Goal: Transaction & Acquisition: Purchase product/service

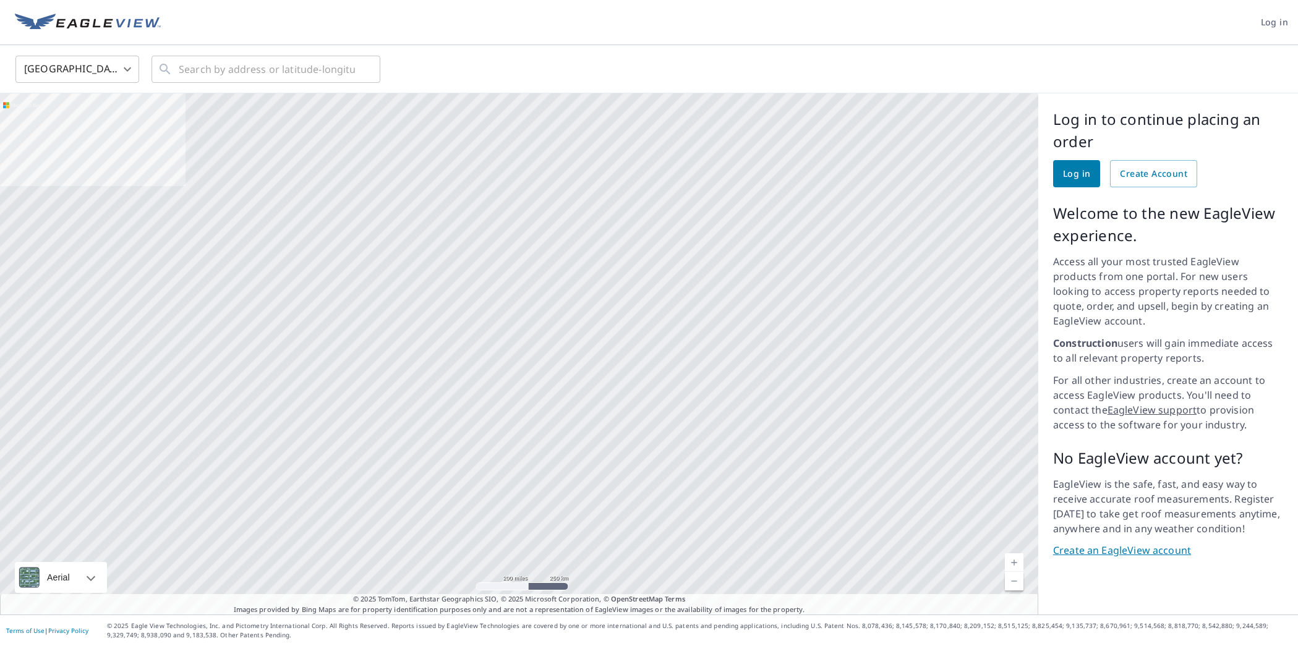
click at [1079, 174] on span "Log in" at bounding box center [1076, 173] width 27 height 15
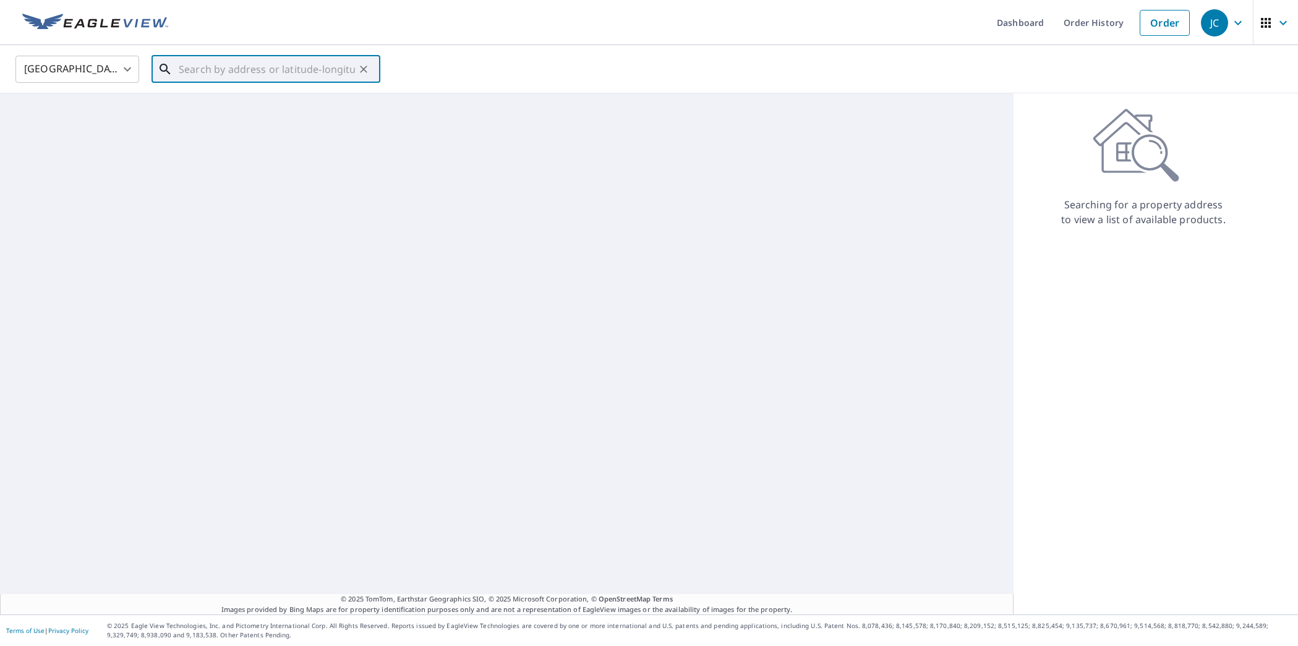
click at [233, 71] on input "text" at bounding box center [267, 69] width 176 height 35
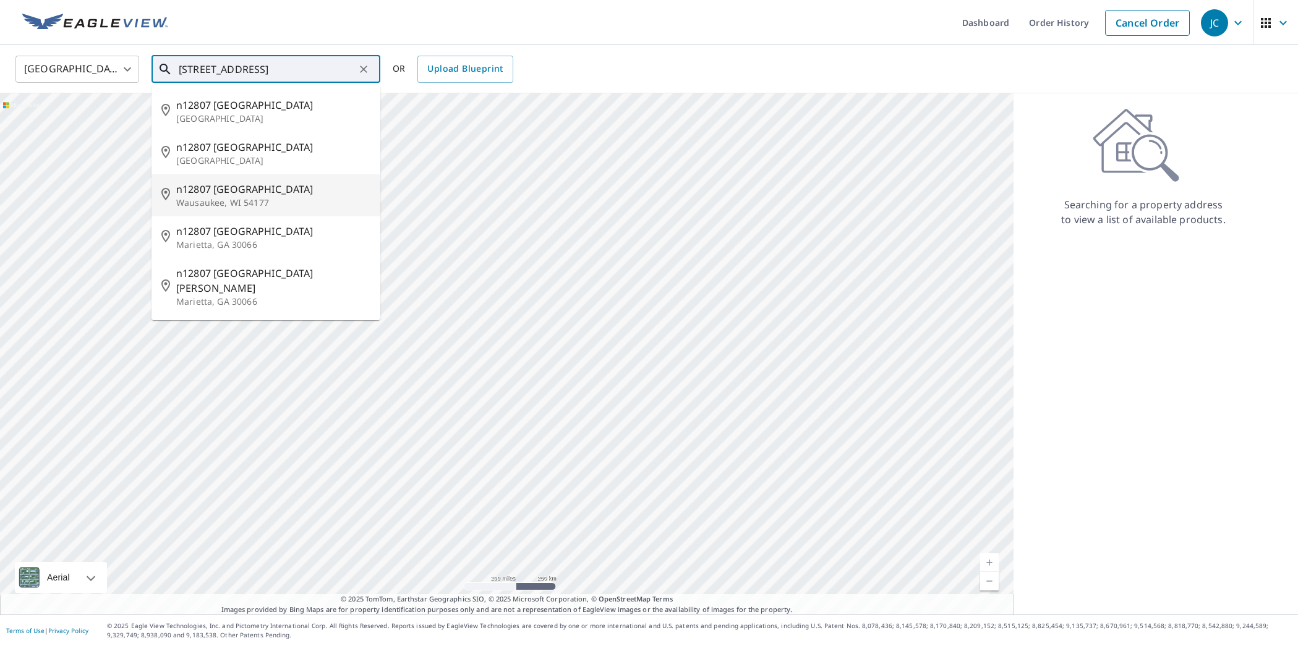
click at [215, 194] on span "n12807 Morgan Lake Dr" at bounding box center [273, 189] width 194 height 15
type input "n12807 Morgan Lake Dr Wausaukee, WI 54177"
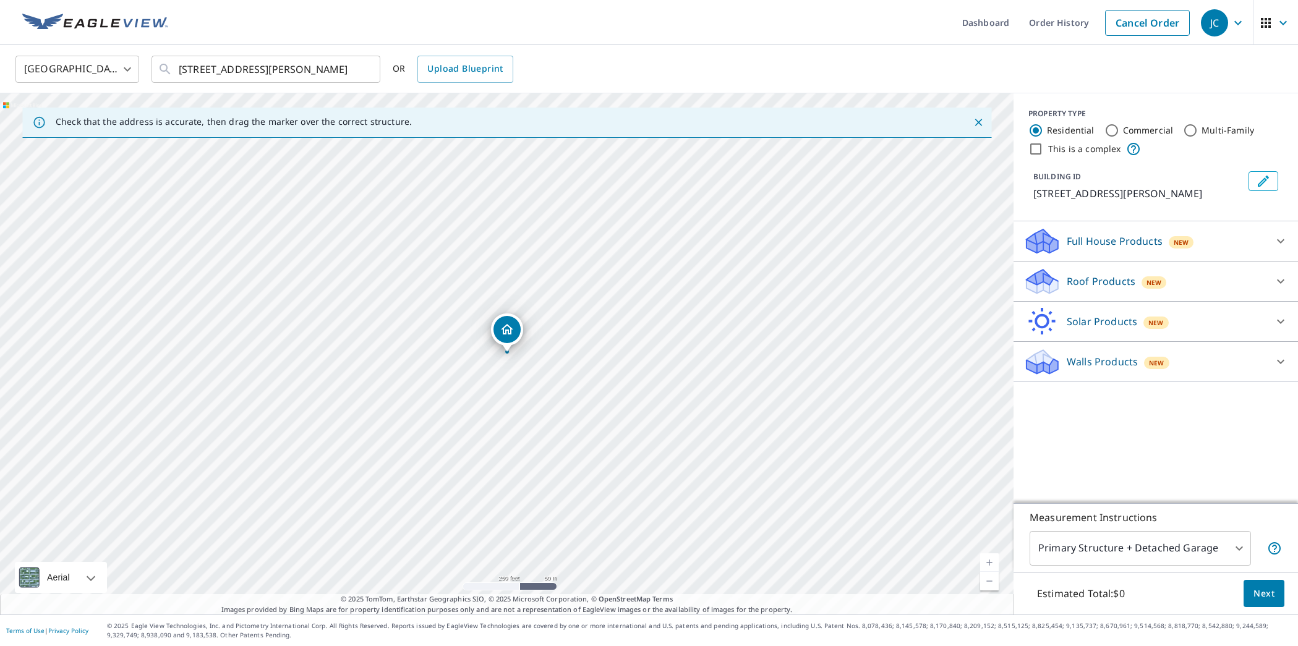
click at [1147, 288] on span "New" at bounding box center [1154, 283] width 15 height 10
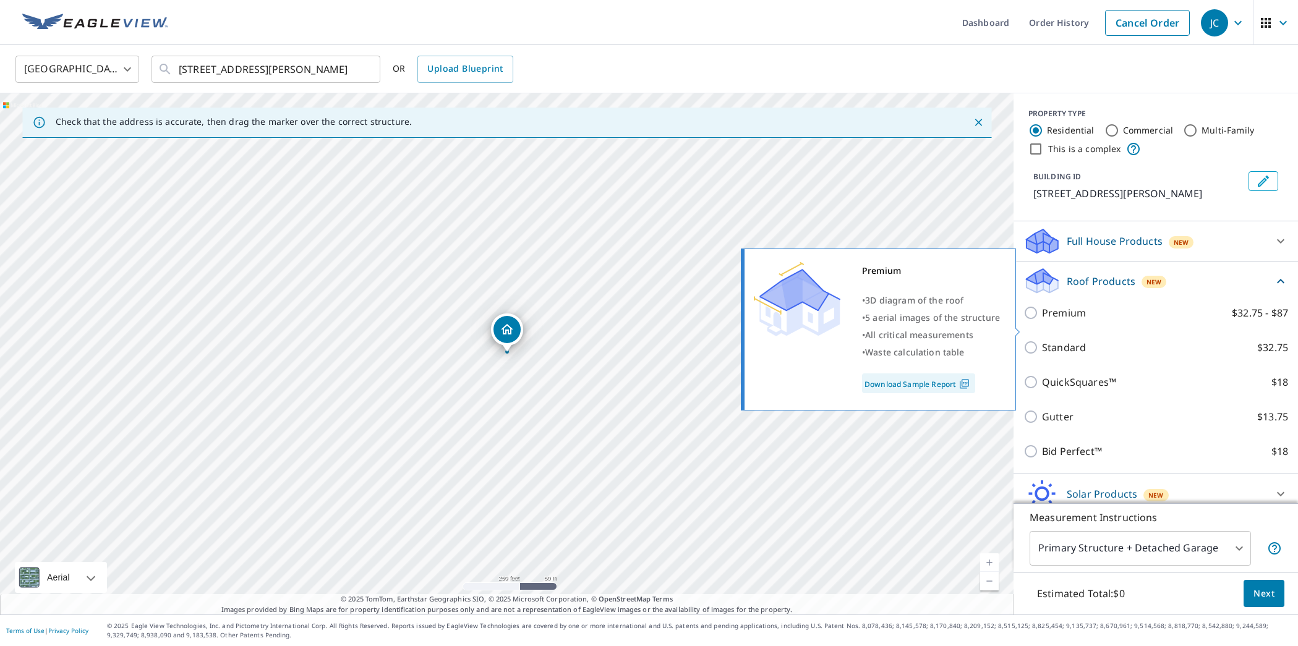
click at [1064, 320] on p "Premium" at bounding box center [1064, 313] width 44 height 15
click at [1042, 320] on input "Premium $32.75 - $87" at bounding box center [1033, 313] width 19 height 15
checkbox input "true"
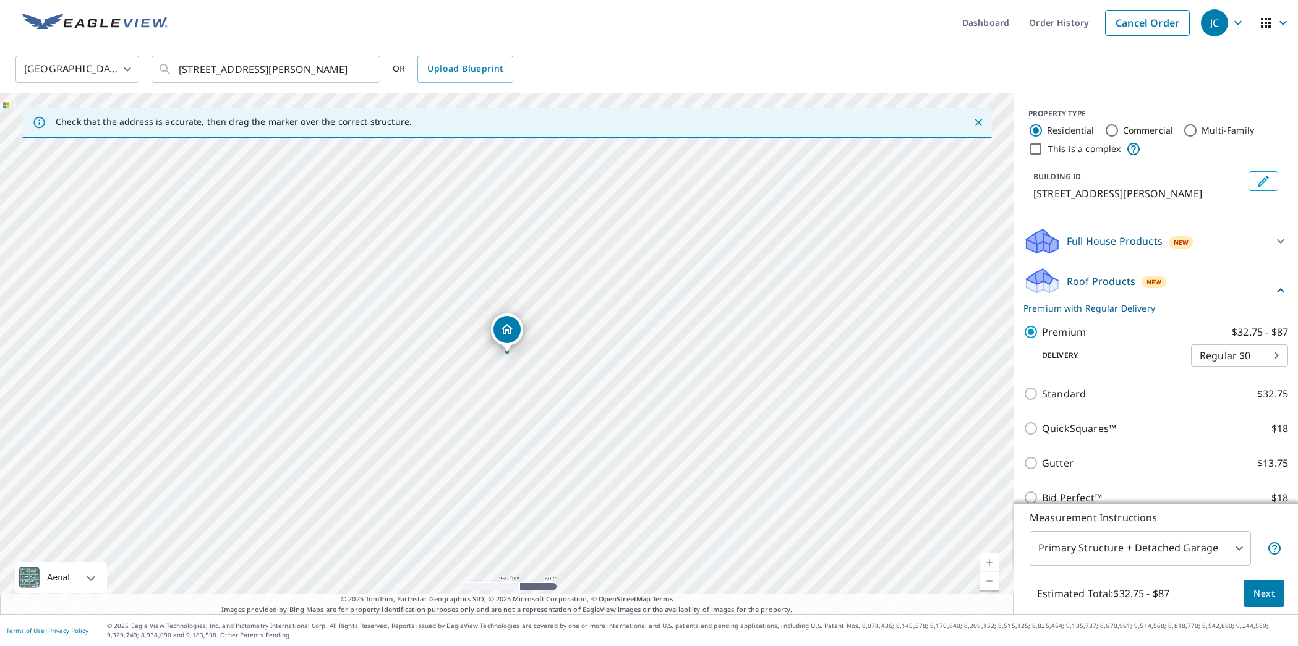
click at [1274, 596] on span "Next" at bounding box center [1264, 593] width 21 height 15
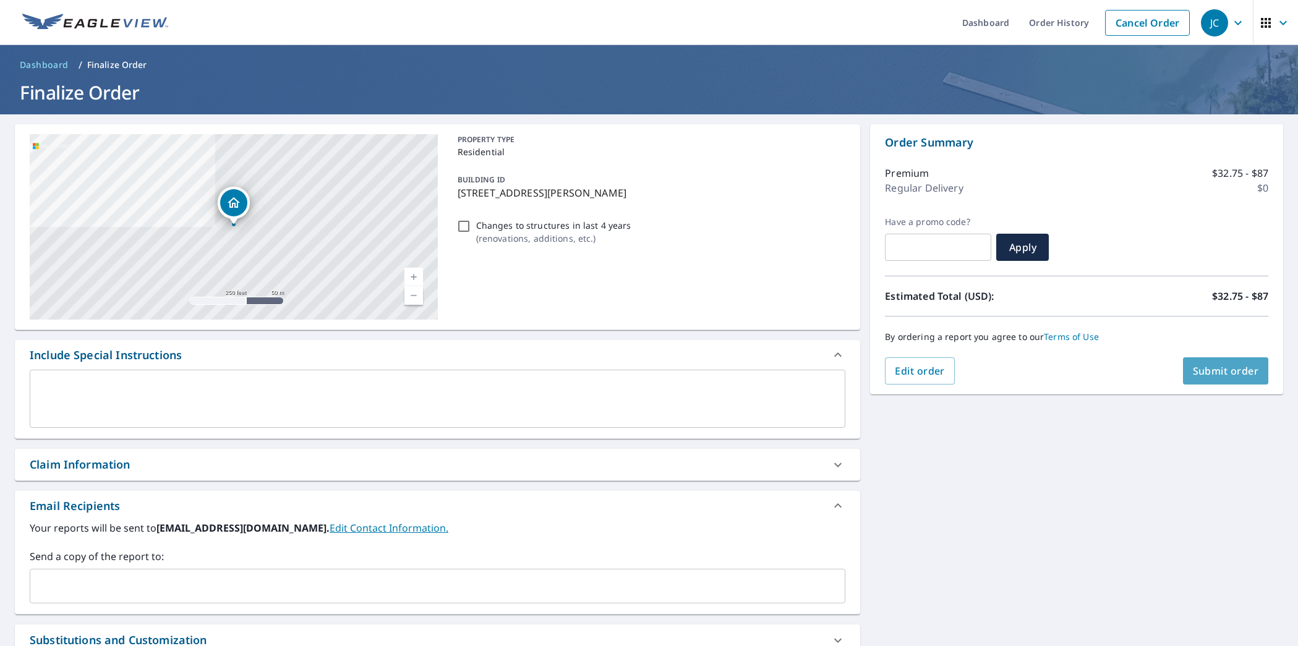
click at [1234, 377] on span "Submit order" at bounding box center [1226, 371] width 66 height 14
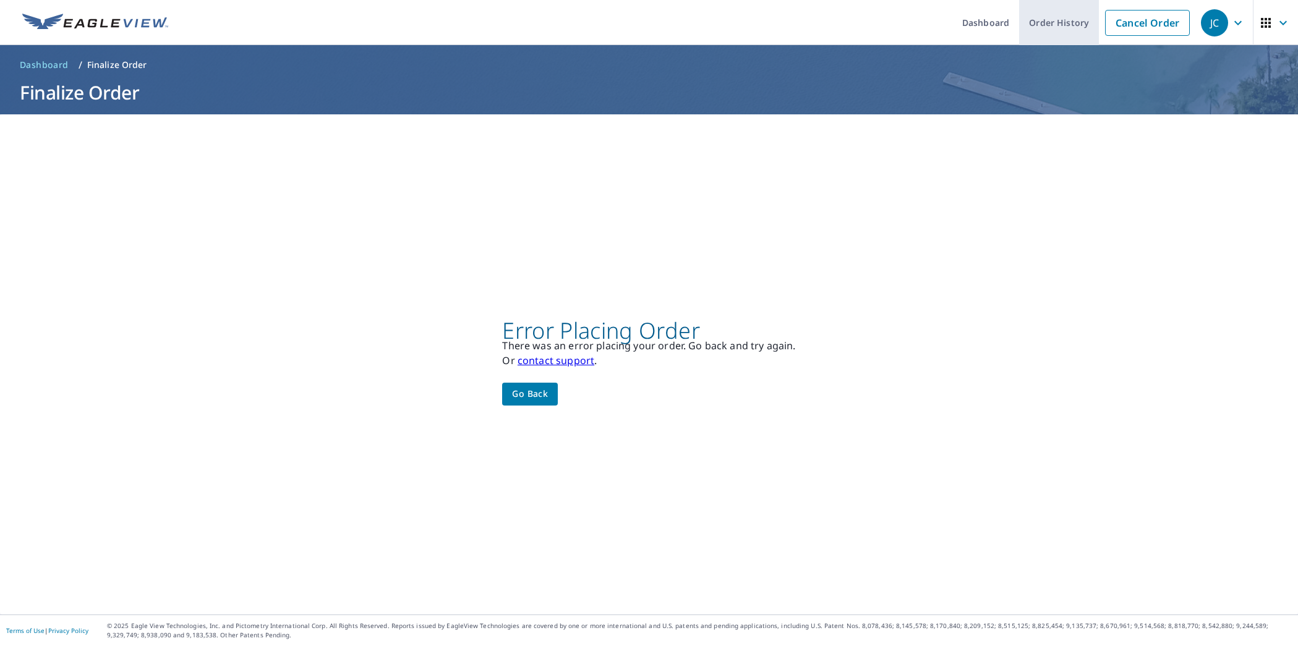
click at [1062, 23] on link "Order History" at bounding box center [1059, 22] width 80 height 45
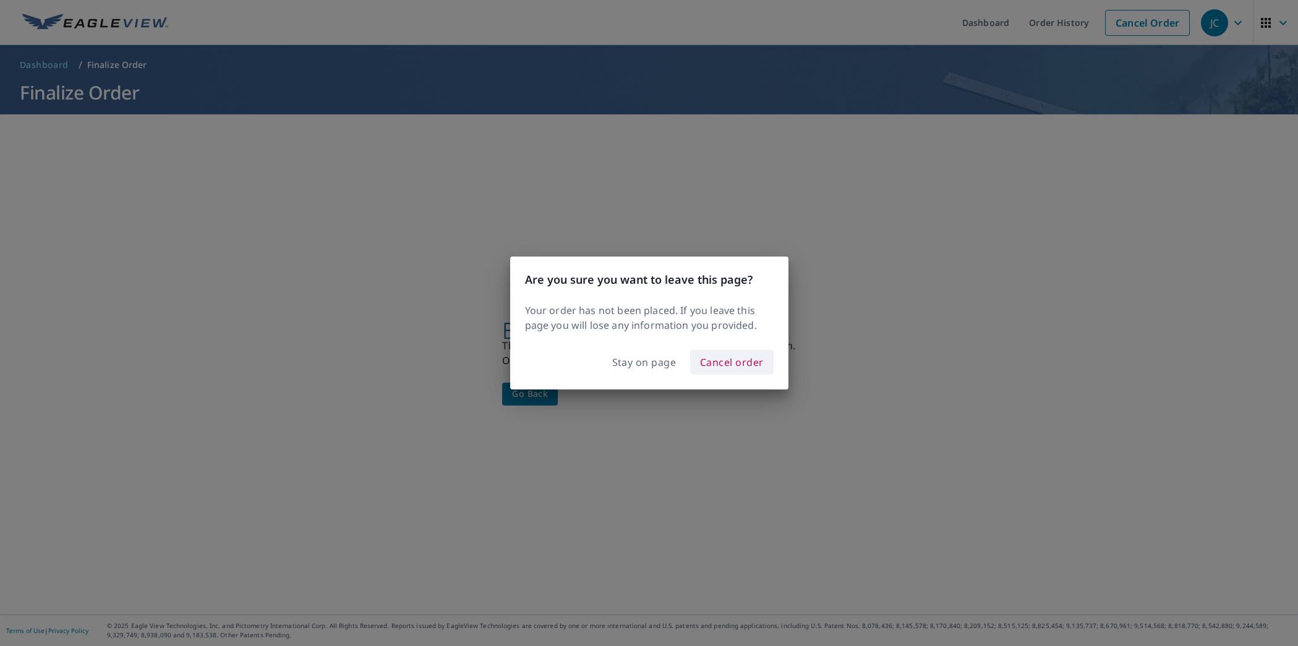
click at [744, 361] on span "Cancel order" at bounding box center [732, 362] width 64 height 17
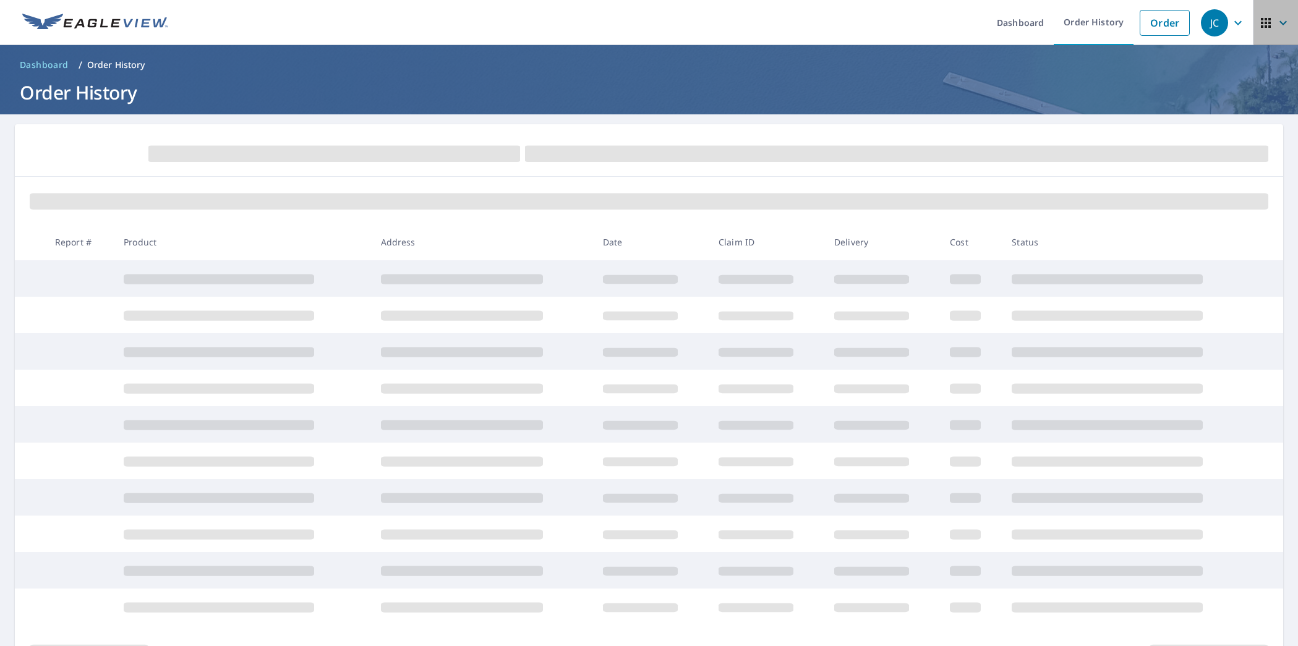
click at [1276, 25] on span "button" at bounding box center [1276, 23] width 35 height 30
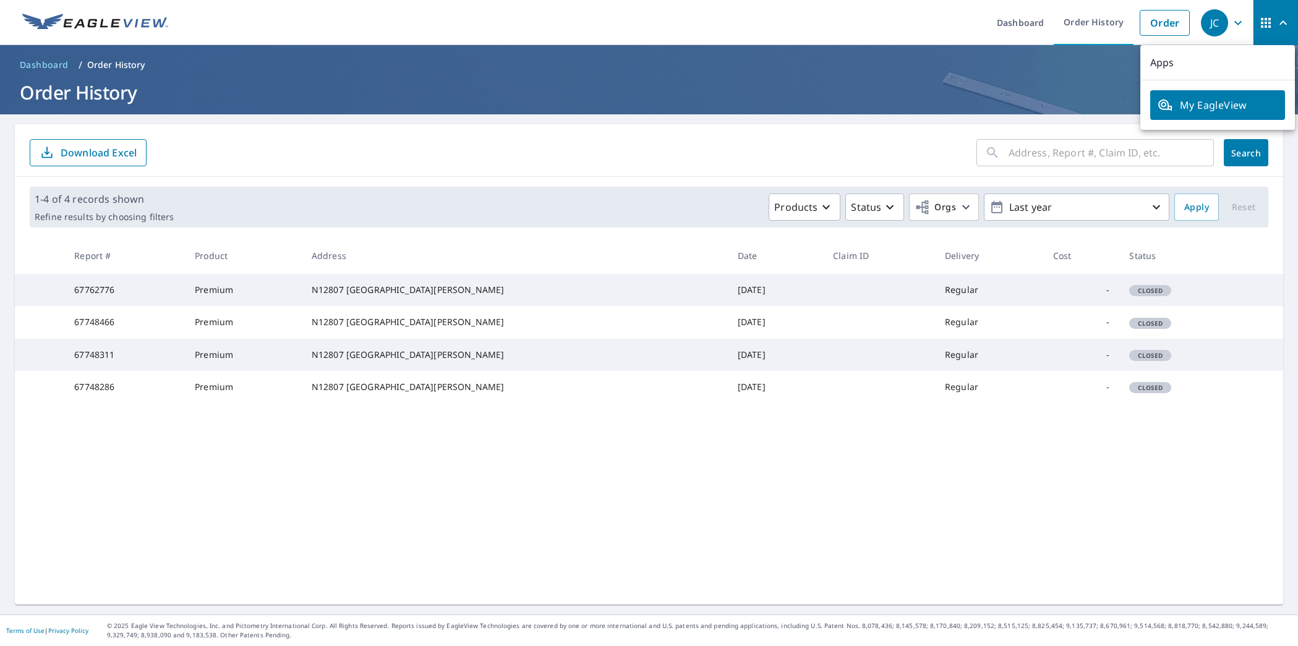
click at [658, 167] on div "​ Search Download Excel" at bounding box center [649, 150] width 1269 height 53
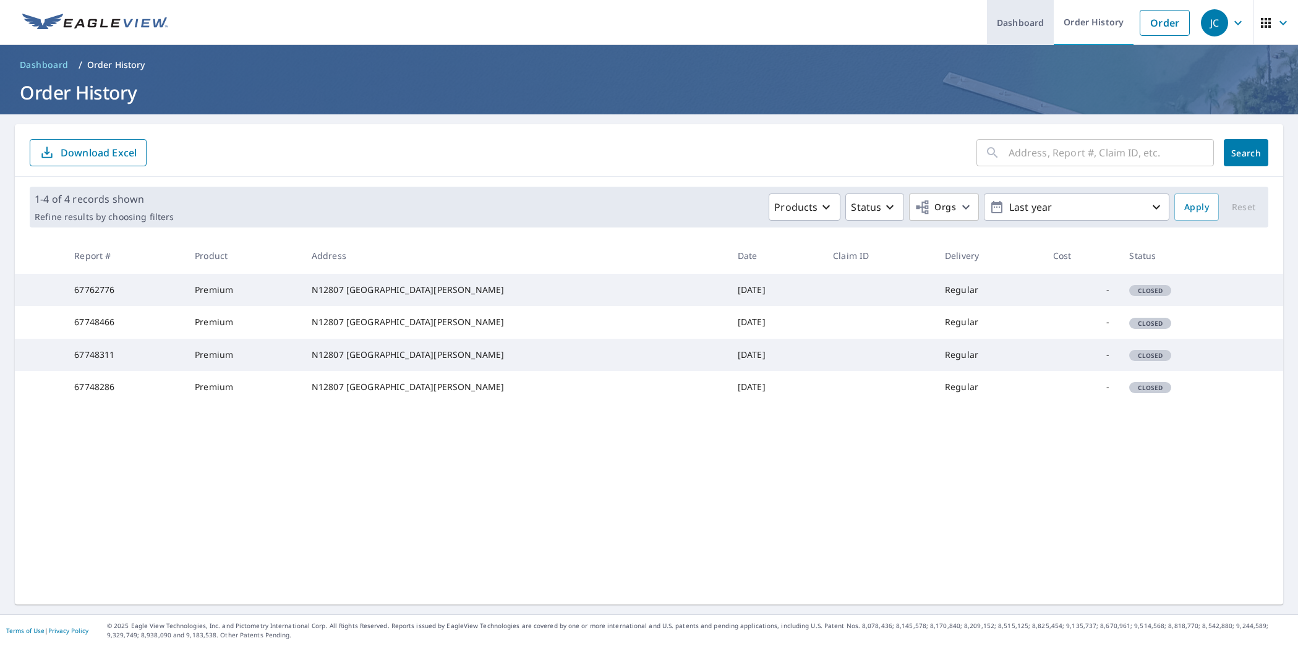
click at [1044, 22] on link "Dashboard" at bounding box center [1020, 22] width 67 height 45
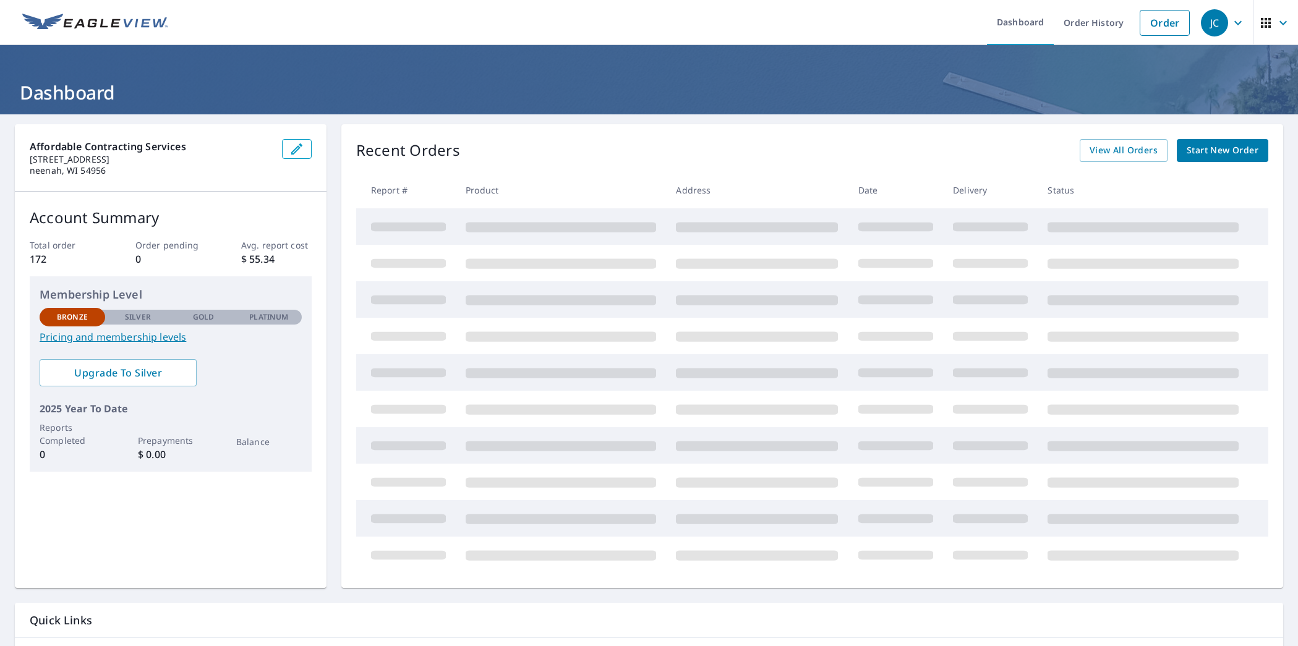
click at [307, 155] on button "button" at bounding box center [297, 149] width 30 height 20
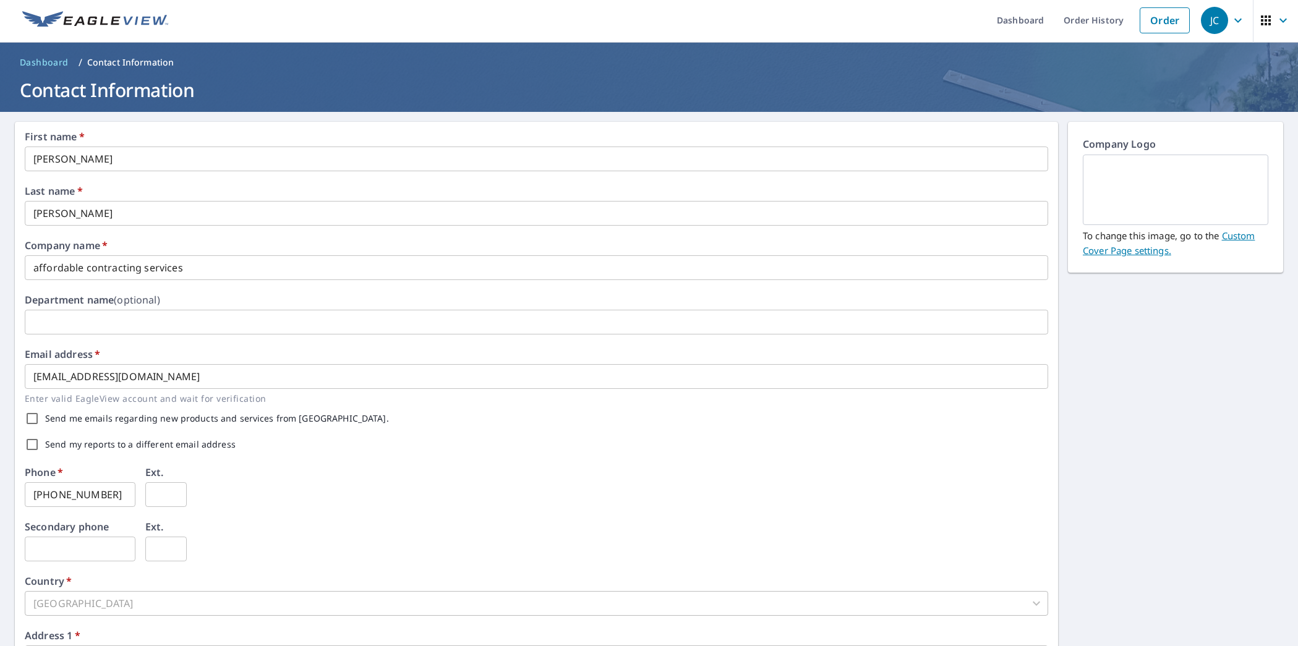
scroll to position [1, 0]
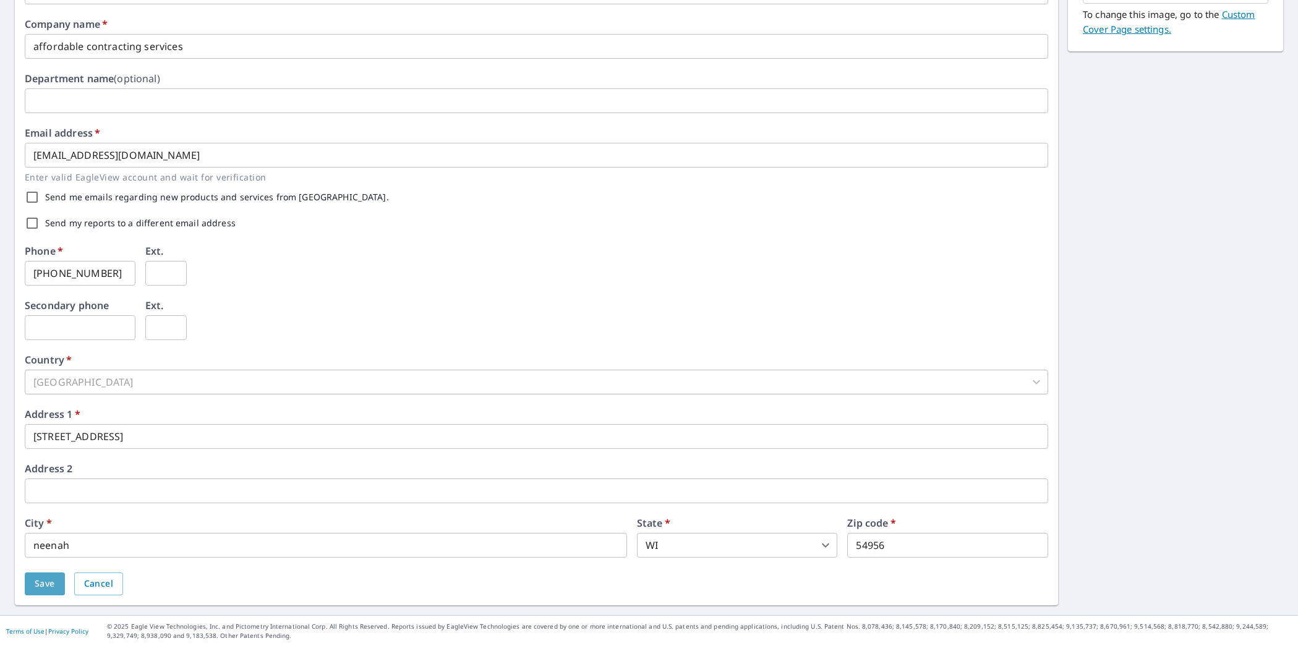
click at [46, 582] on span "Save" at bounding box center [45, 584] width 20 height 15
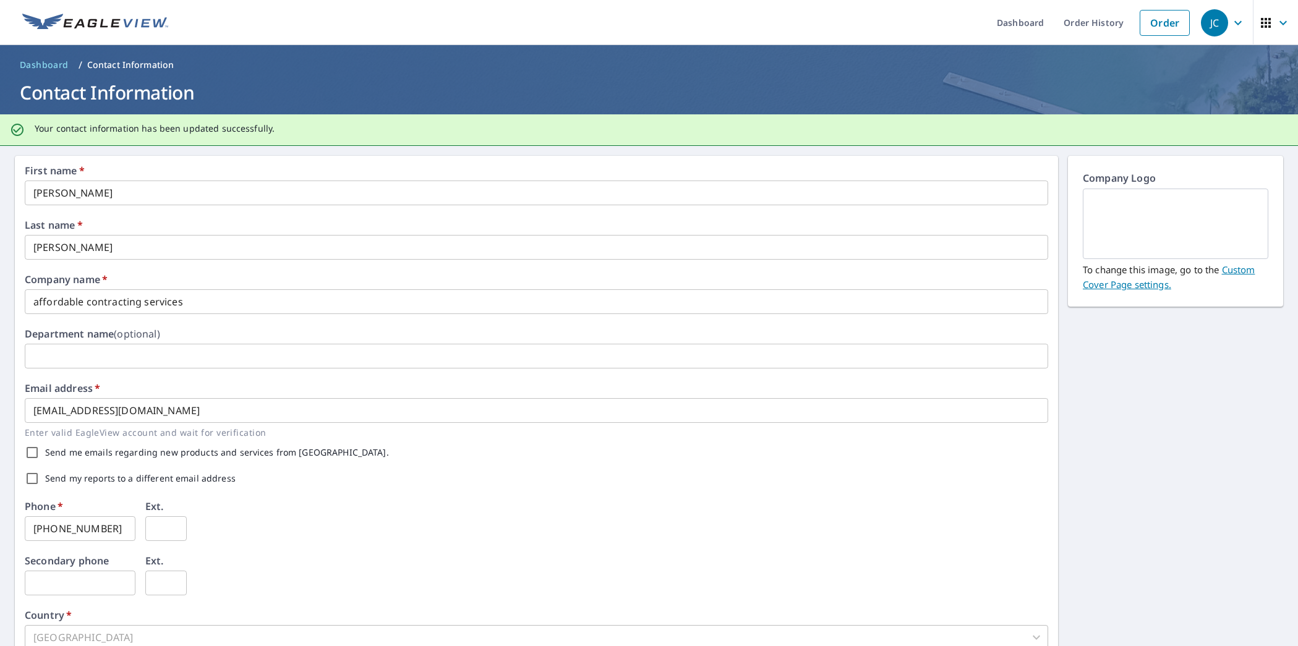
scroll to position [1, 0]
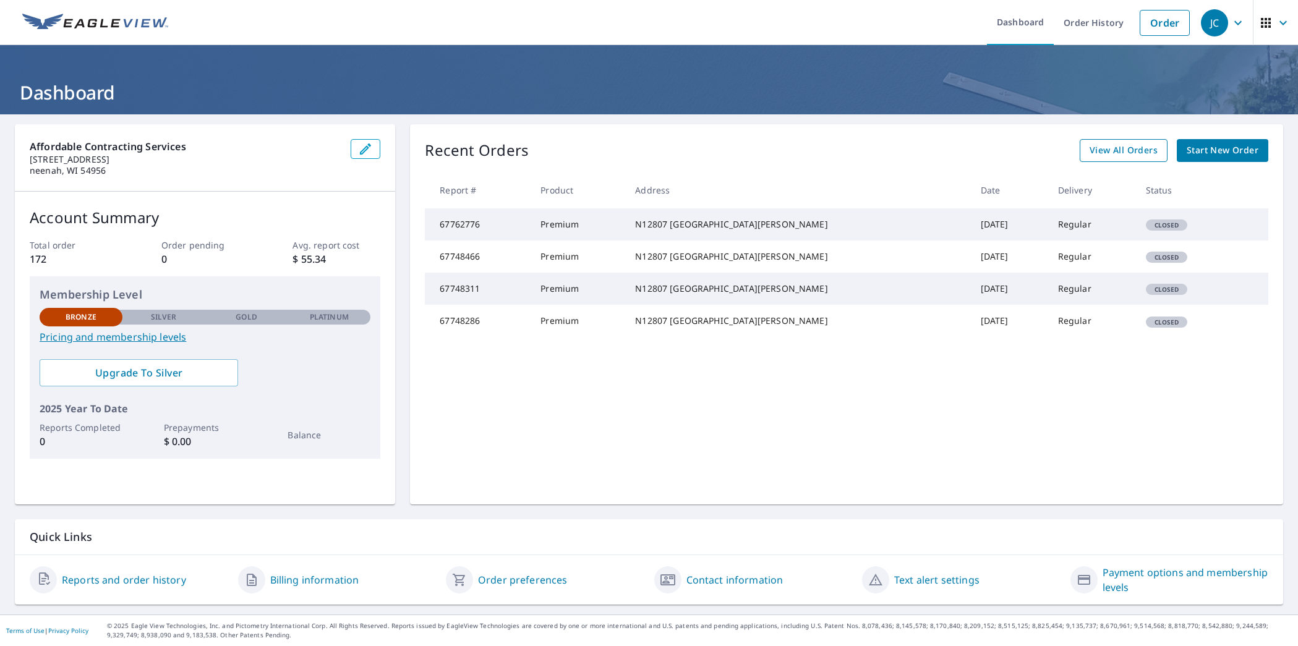
click at [1128, 152] on span "View All Orders" at bounding box center [1124, 150] width 68 height 15
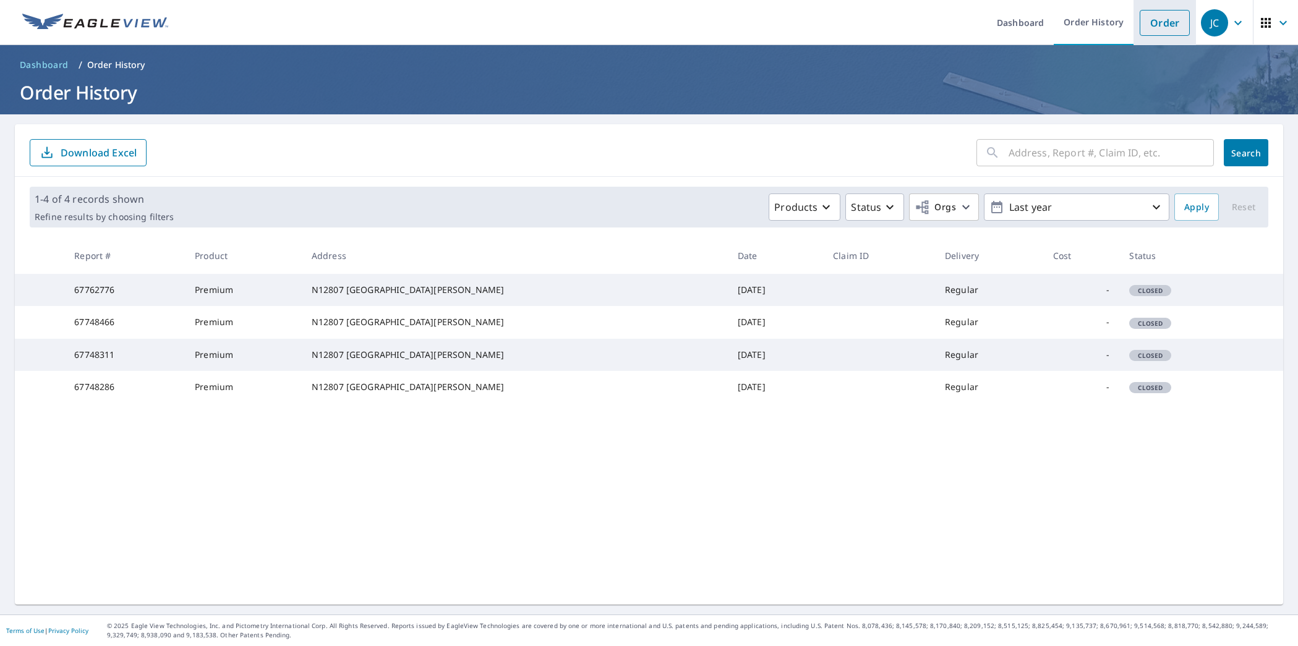
click at [1161, 22] on link "Order" at bounding box center [1165, 23] width 50 height 26
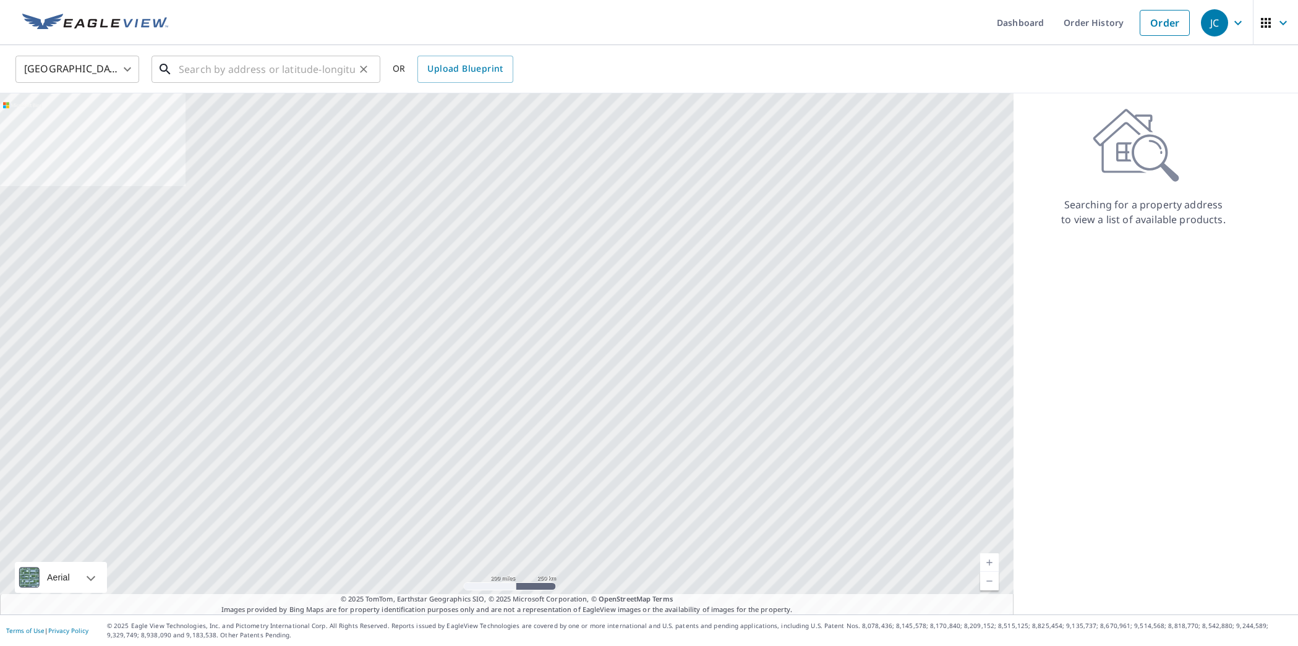
click at [211, 69] on input "text" at bounding box center [267, 69] width 176 height 35
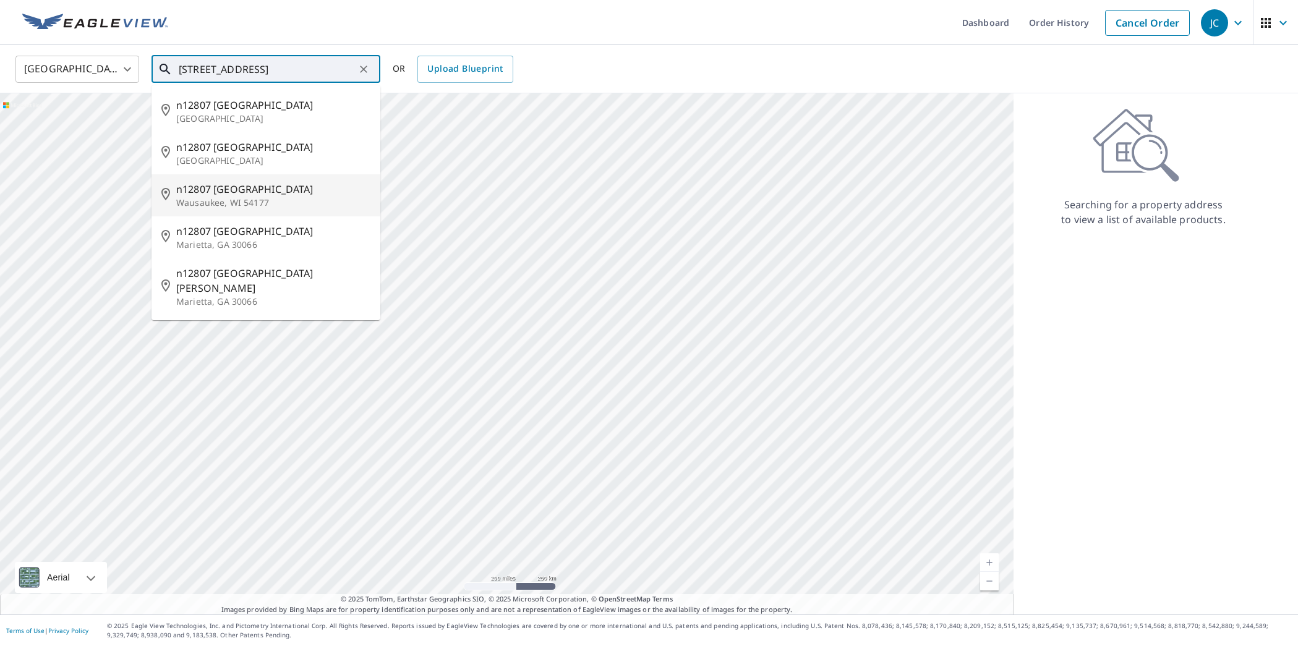
click at [218, 201] on p "Wausaukee, WI 54177" at bounding box center [273, 203] width 194 height 12
type input "[STREET_ADDRESS][PERSON_NAME]"
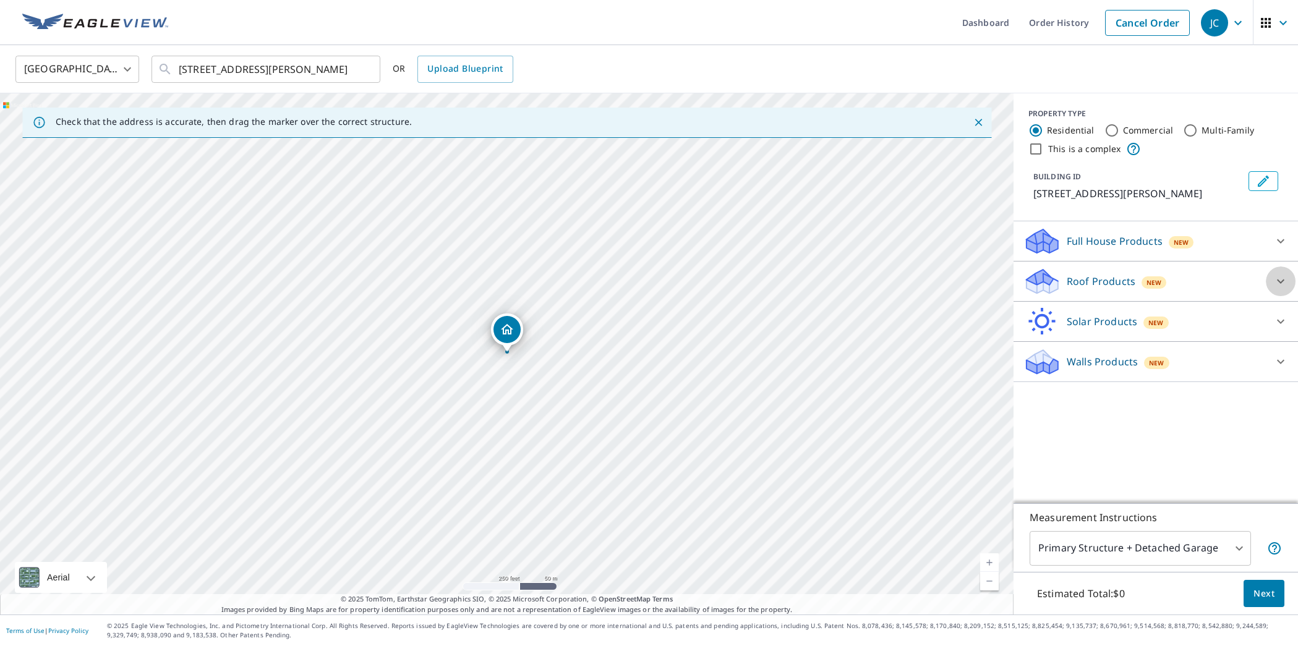
click at [1281, 289] on icon at bounding box center [1281, 281] width 15 height 15
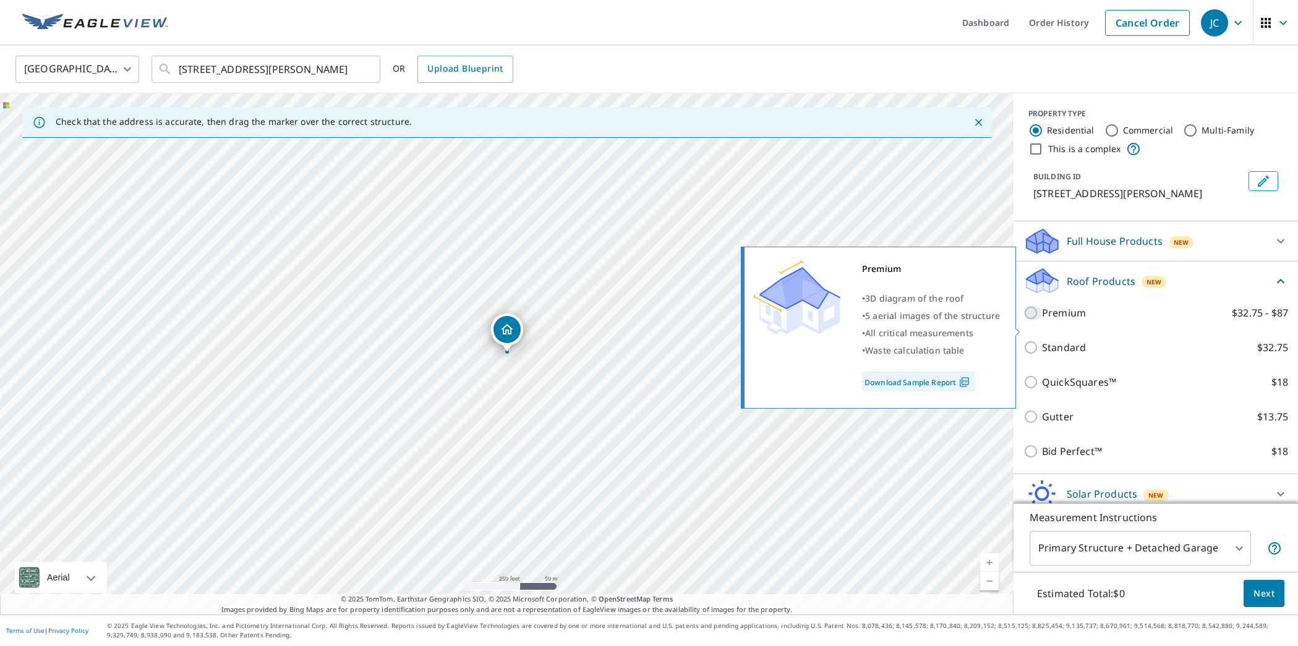
click at [1036, 320] on input "Premium $32.75 - $87" at bounding box center [1033, 313] width 19 height 15
checkbox input "true"
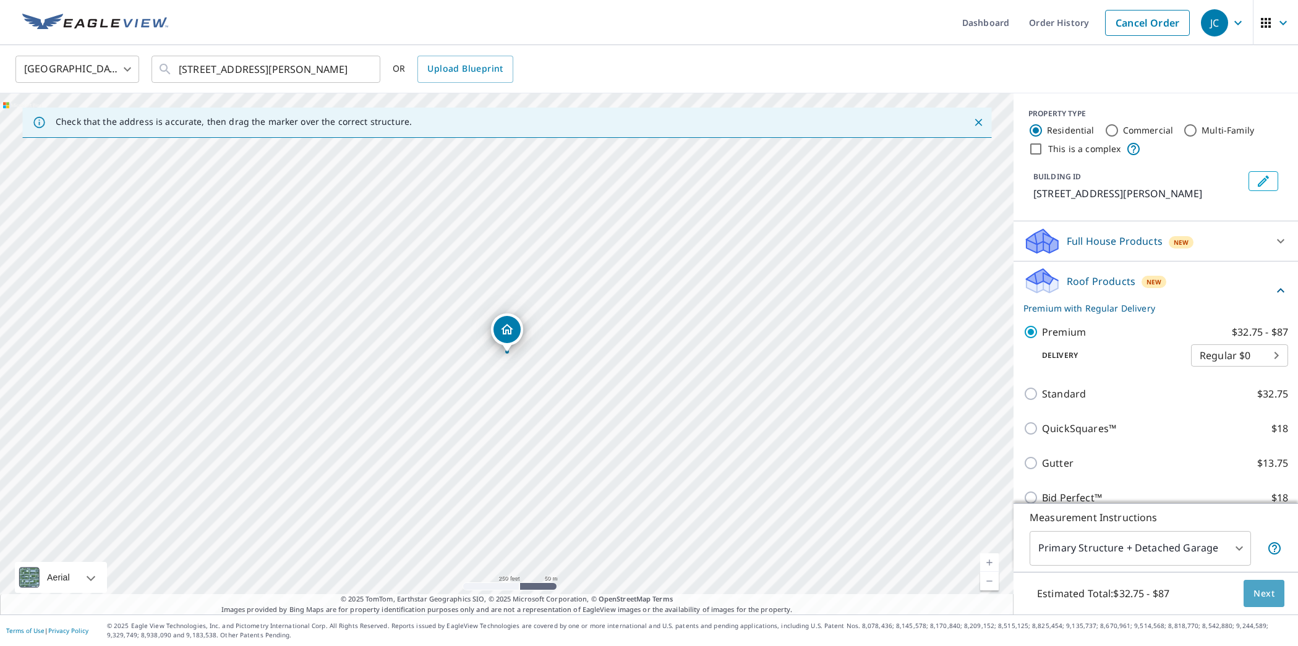
click at [1264, 590] on span "Next" at bounding box center [1264, 593] width 21 height 15
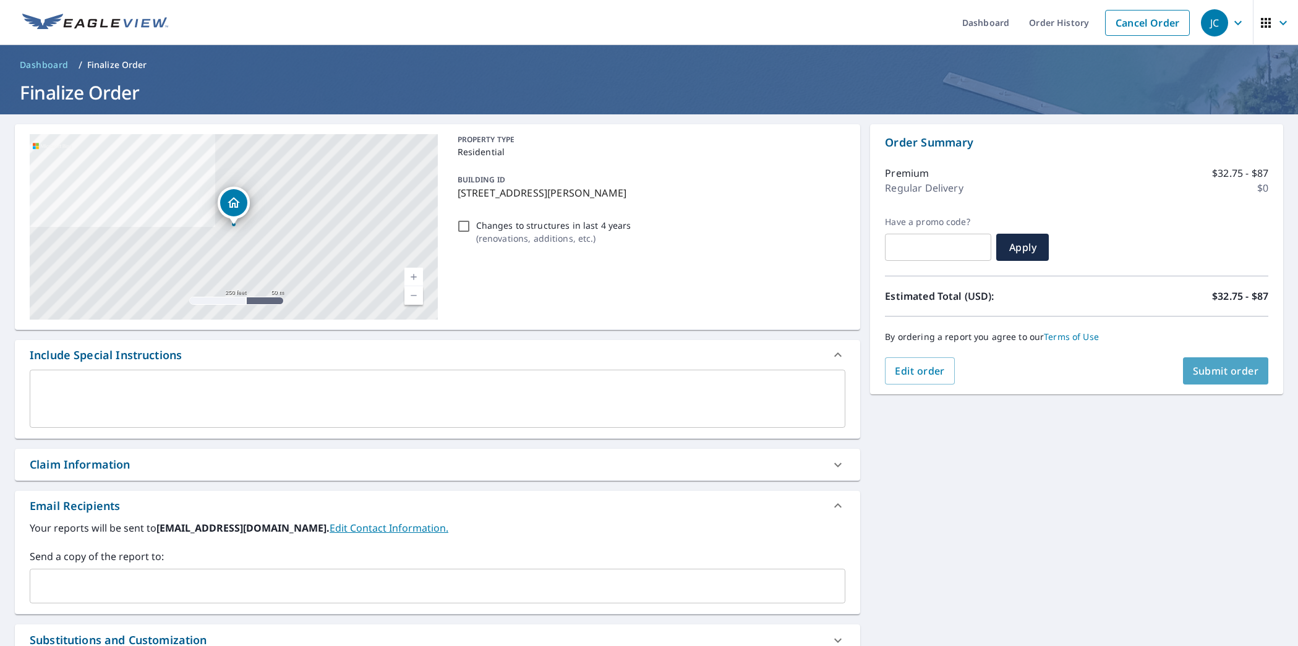
click at [1225, 371] on span "Submit order" at bounding box center [1226, 371] width 66 height 14
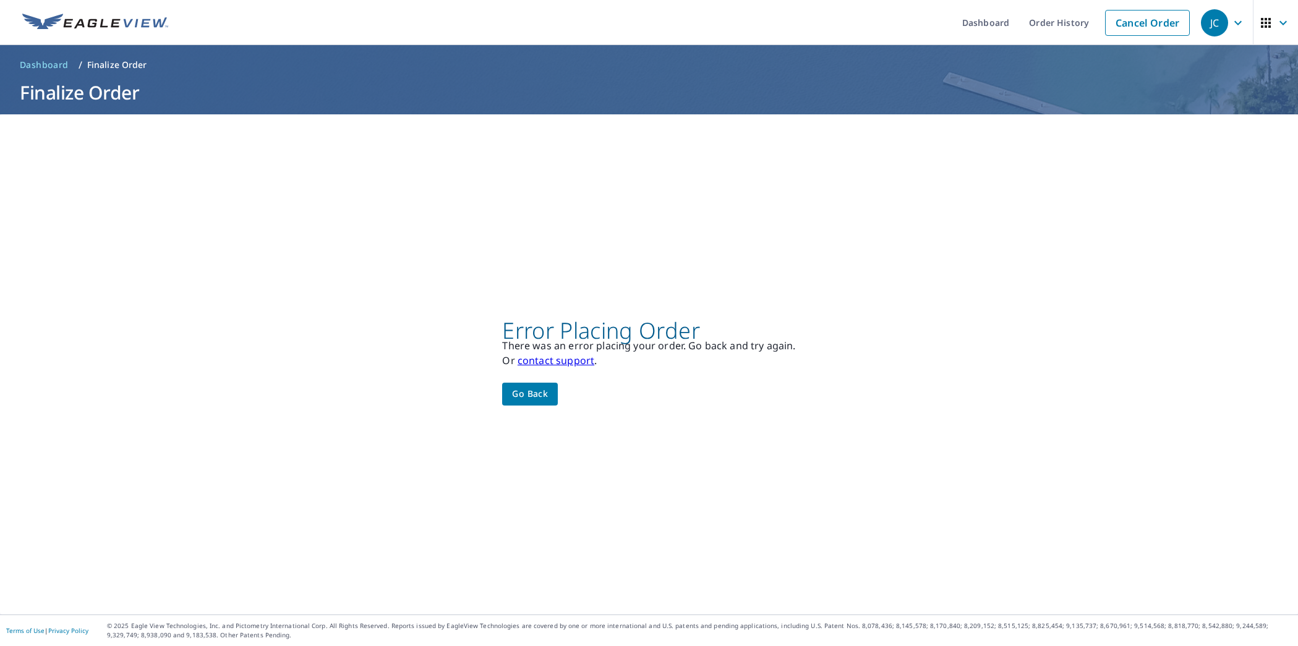
click at [577, 363] on link "contact support" at bounding box center [556, 361] width 77 height 14
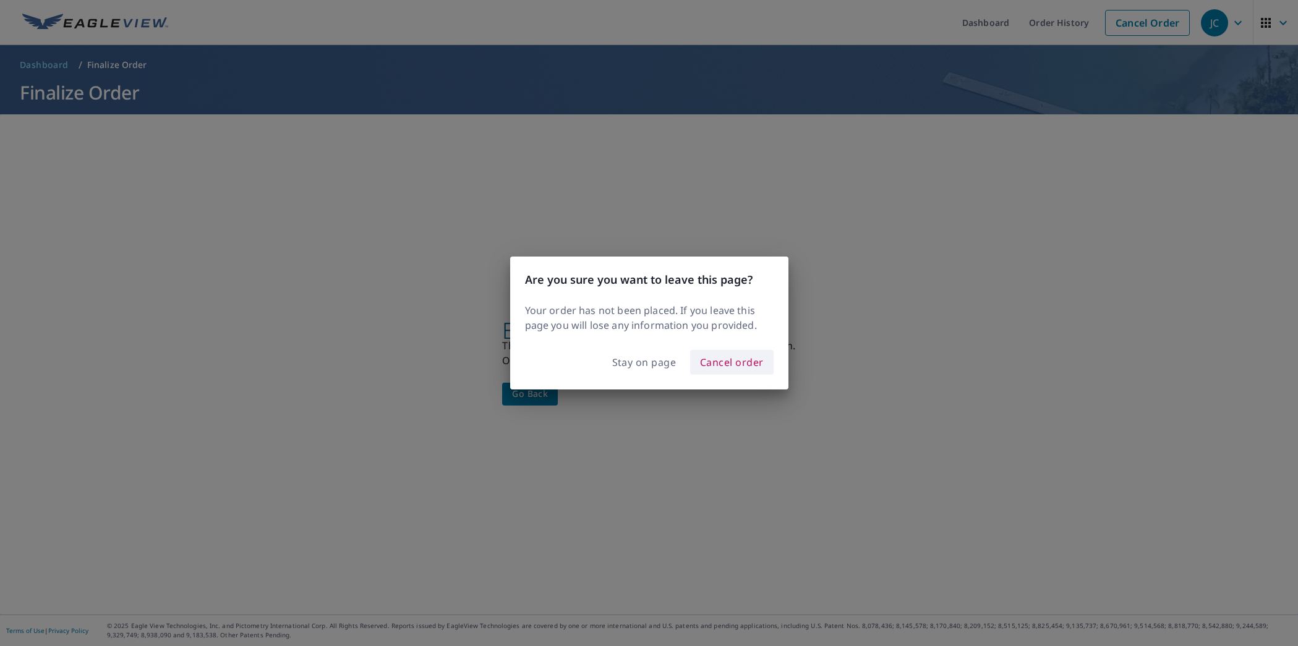
click at [738, 362] on span "Cancel order" at bounding box center [732, 362] width 64 height 17
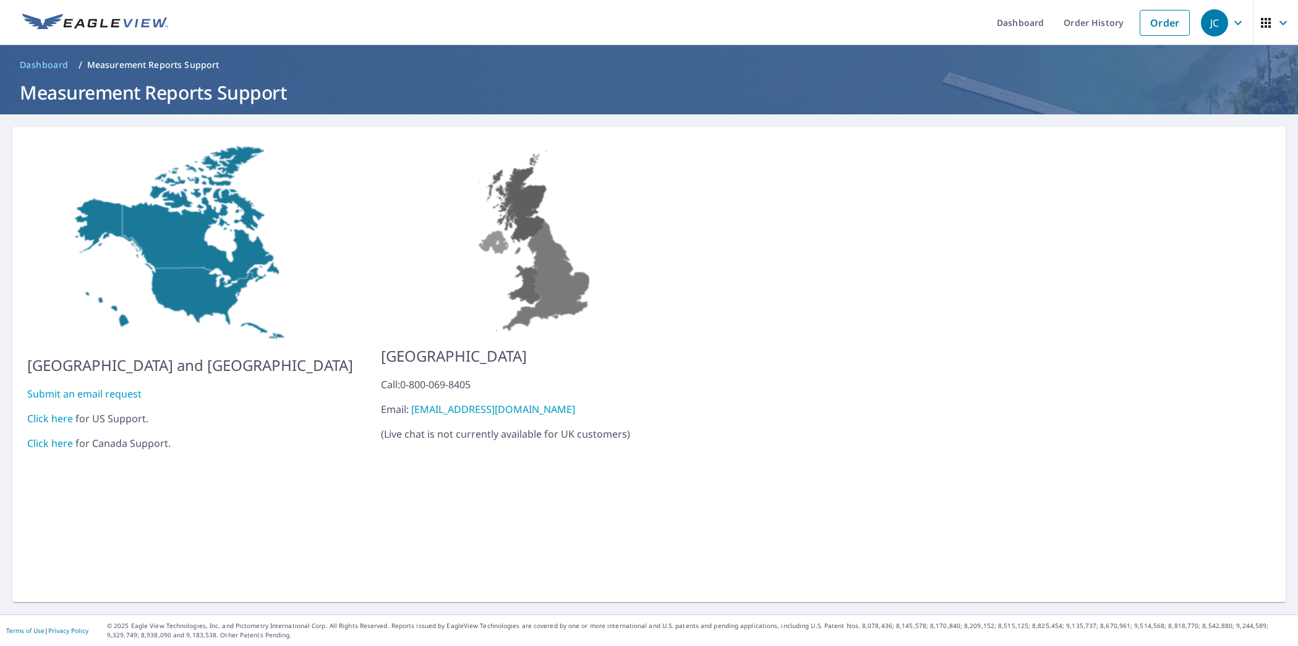
click at [49, 412] on link "Click here" at bounding box center [50, 419] width 46 height 14
click at [89, 387] on link "Submit an email request" at bounding box center [84, 394] width 114 height 14
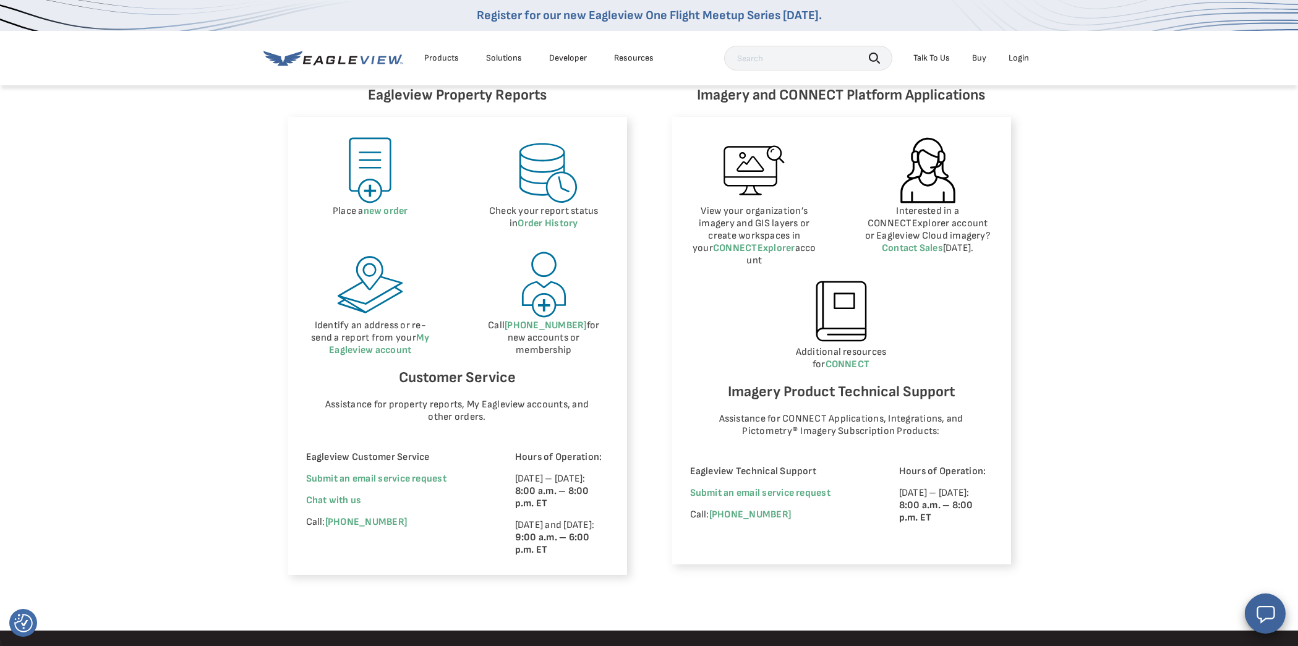
scroll to position [559, 0]
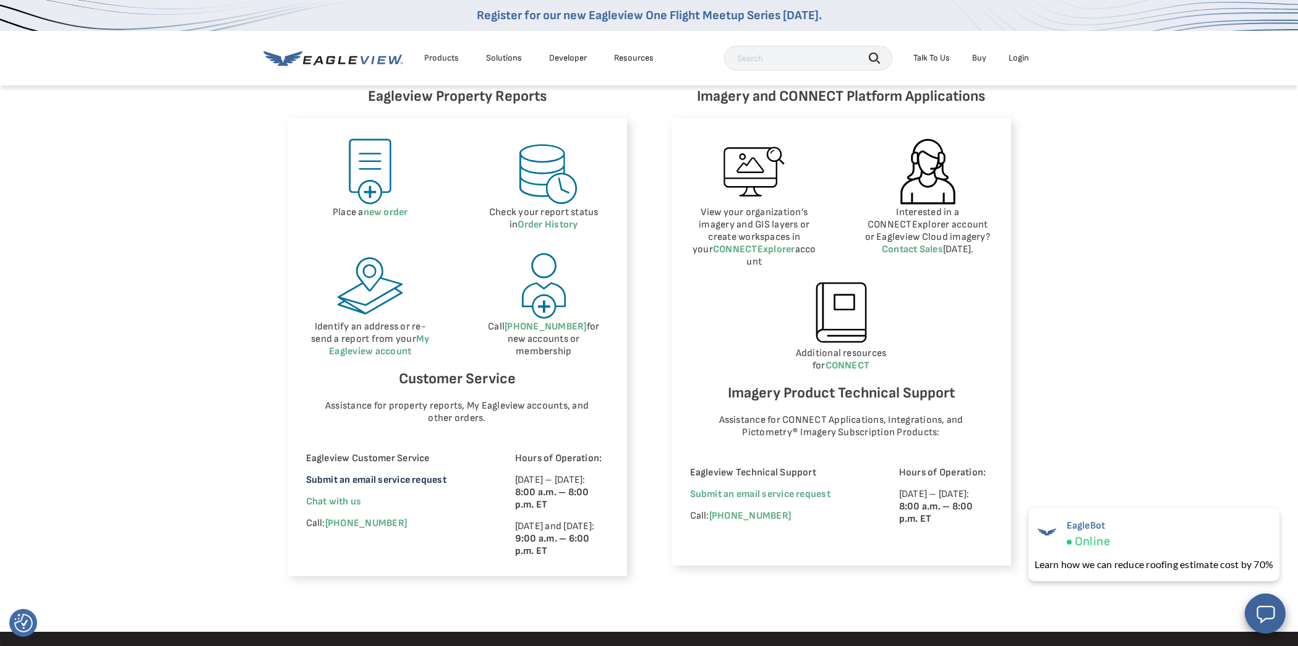
click at [376, 481] on link "Submit an email service request" at bounding box center [376, 480] width 140 height 12
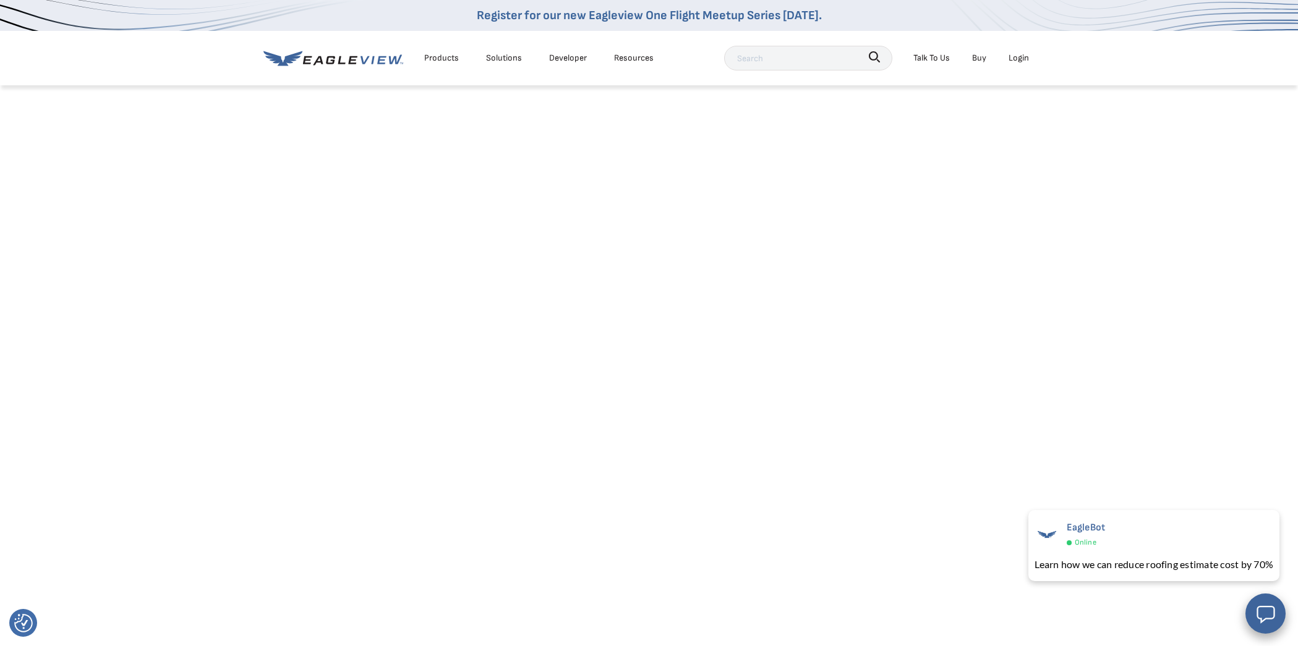
scroll to position [35, 0]
click at [1019, 55] on div "Login" at bounding box center [1019, 57] width 20 height 15
click at [1015, 127] on span "* NEW *" at bounding box center [1022, 126] width 26 height 11
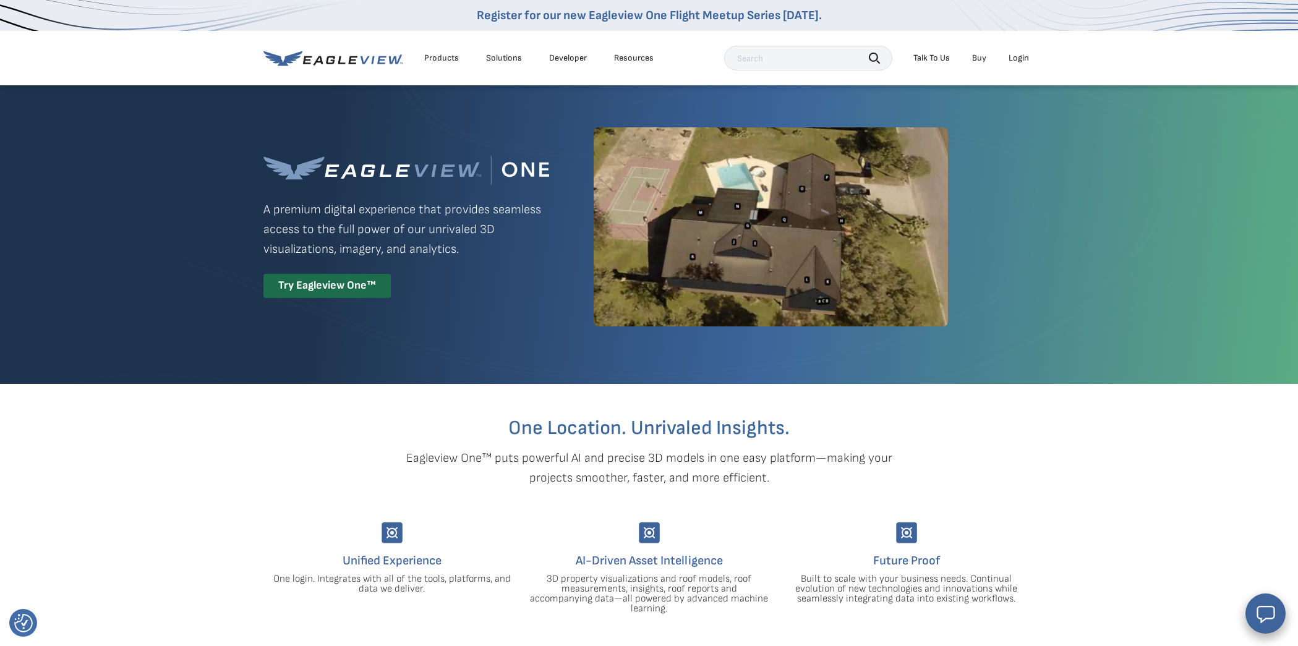
click at [309, 59] on icon at bounding box center [306, 60] width 9 height 8
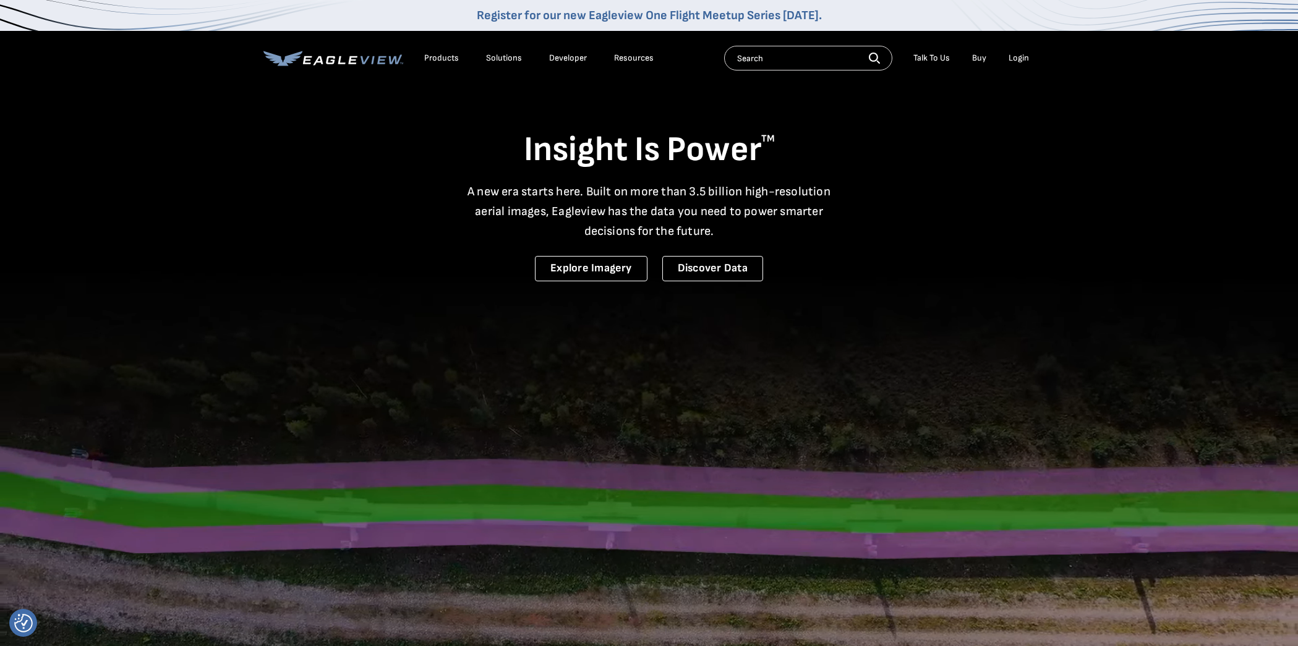
click at [1029, 59] on li "Login" at bounding box center [1019, 58] width 33 height 19
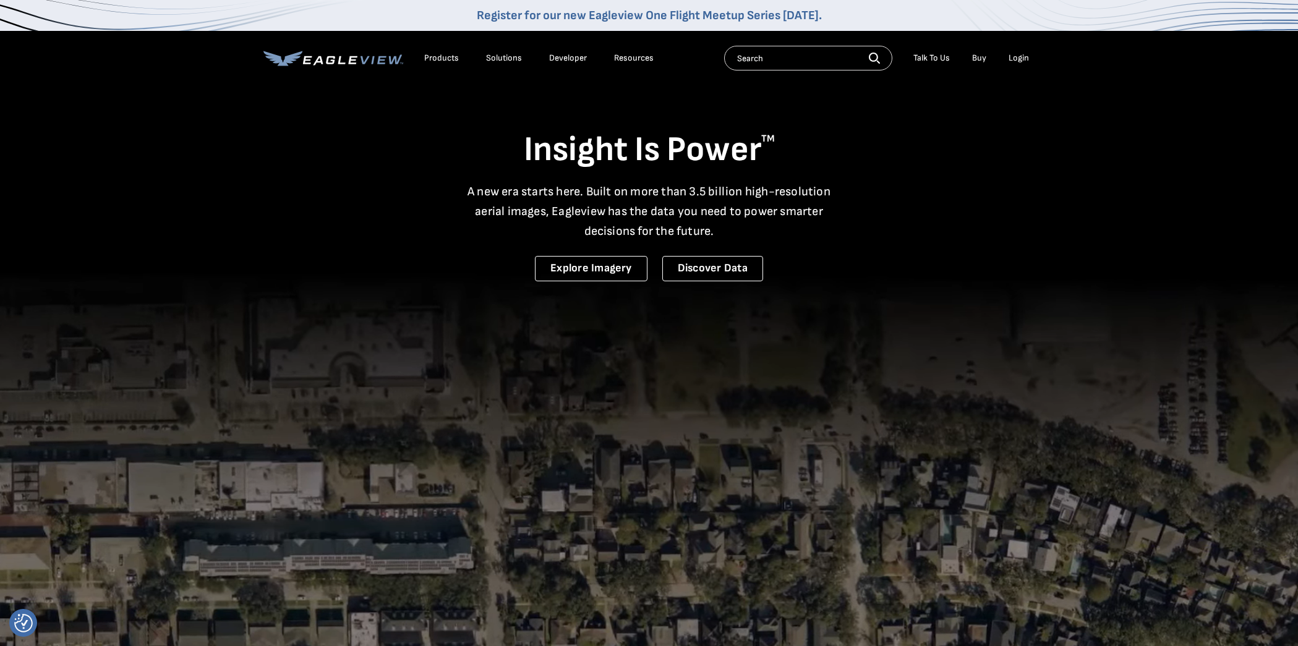
click at [1026, 59] on div "Login" at bounding box center [1019, 58] width 20 height 11
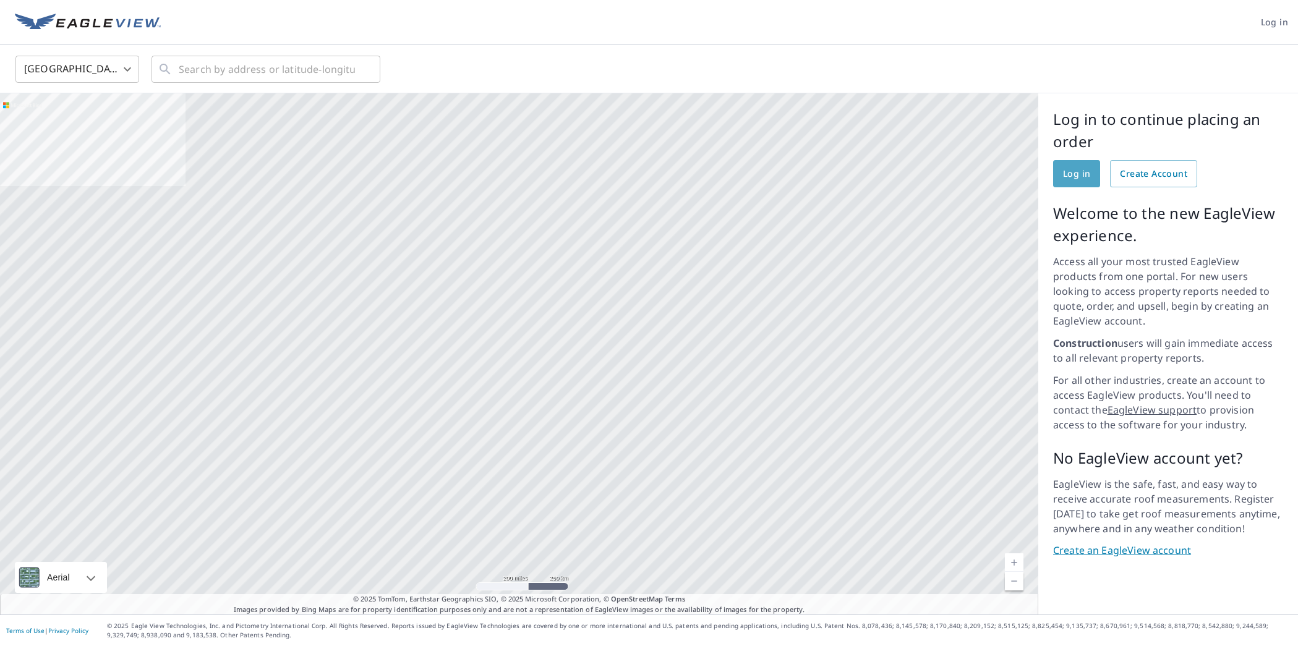
click at [1088, 168] on span "Log in" at bounding box center [1076, 173] width 27 height 15
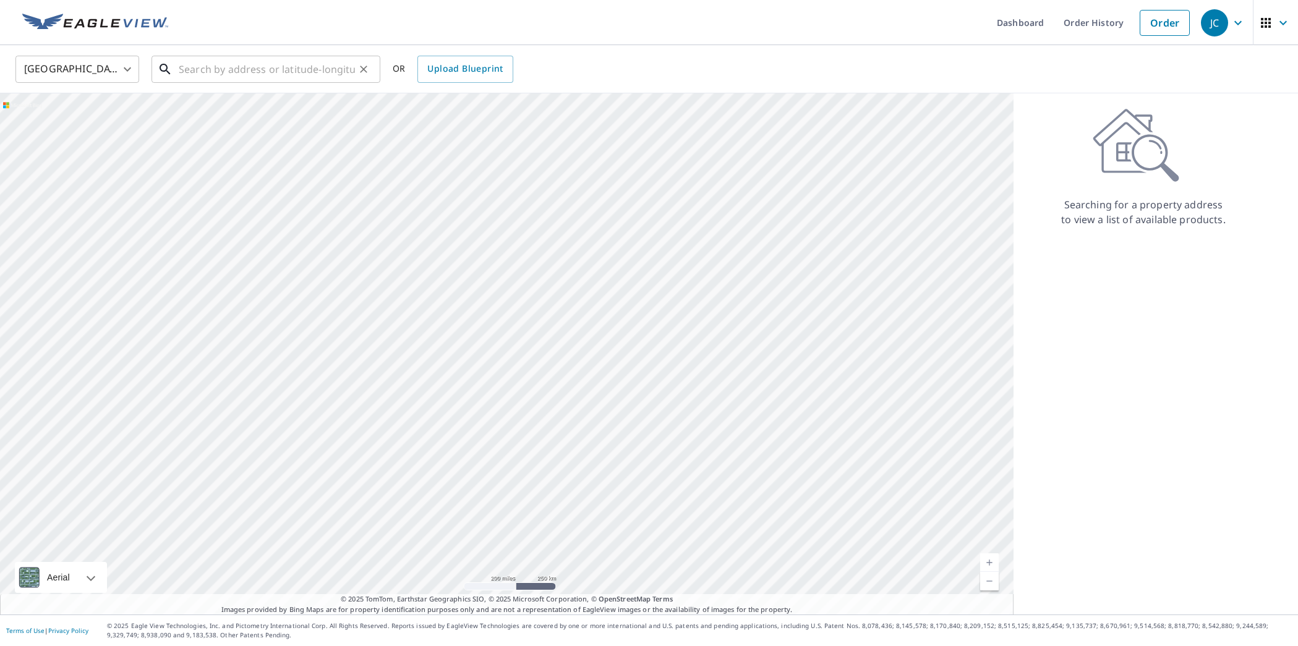
click at [272, 66] on input "text" at bounding box center [267, 69] width 176 height 35
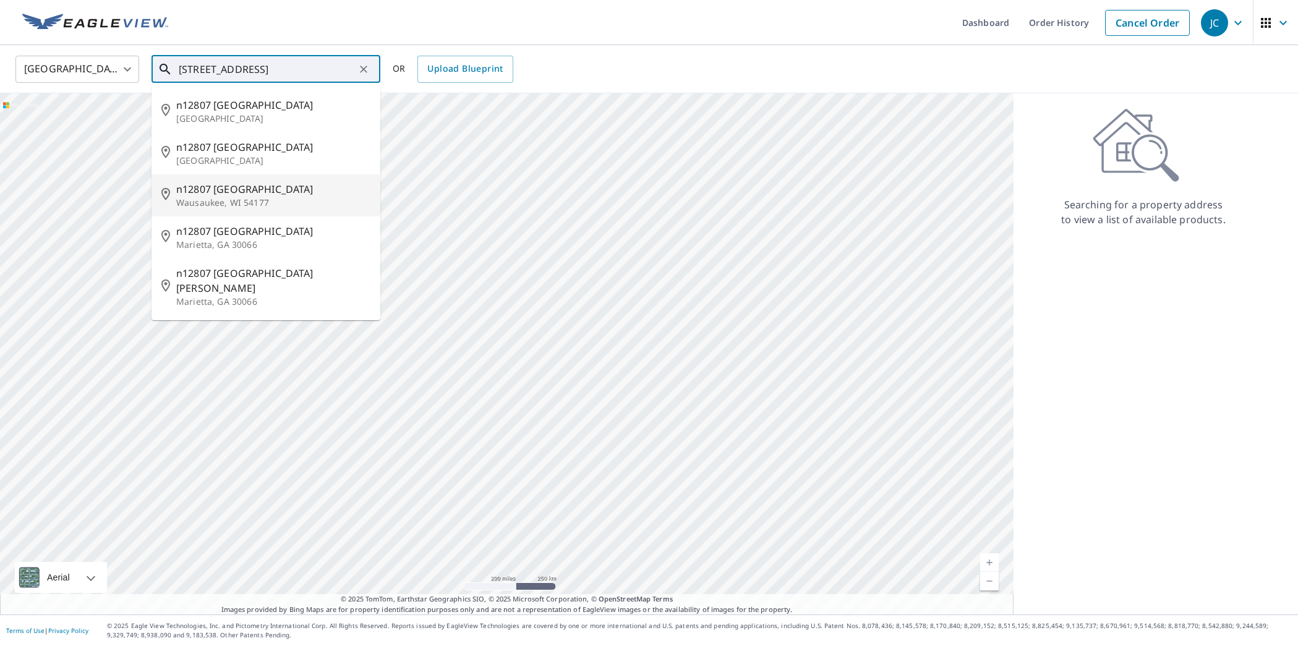
click at [237, 197] on p "Wausaukee, WI 54177" at bounding box center [273, 203] width 194 height 12
type input "[STREET_ADDRESS][PERSON_NAME]"
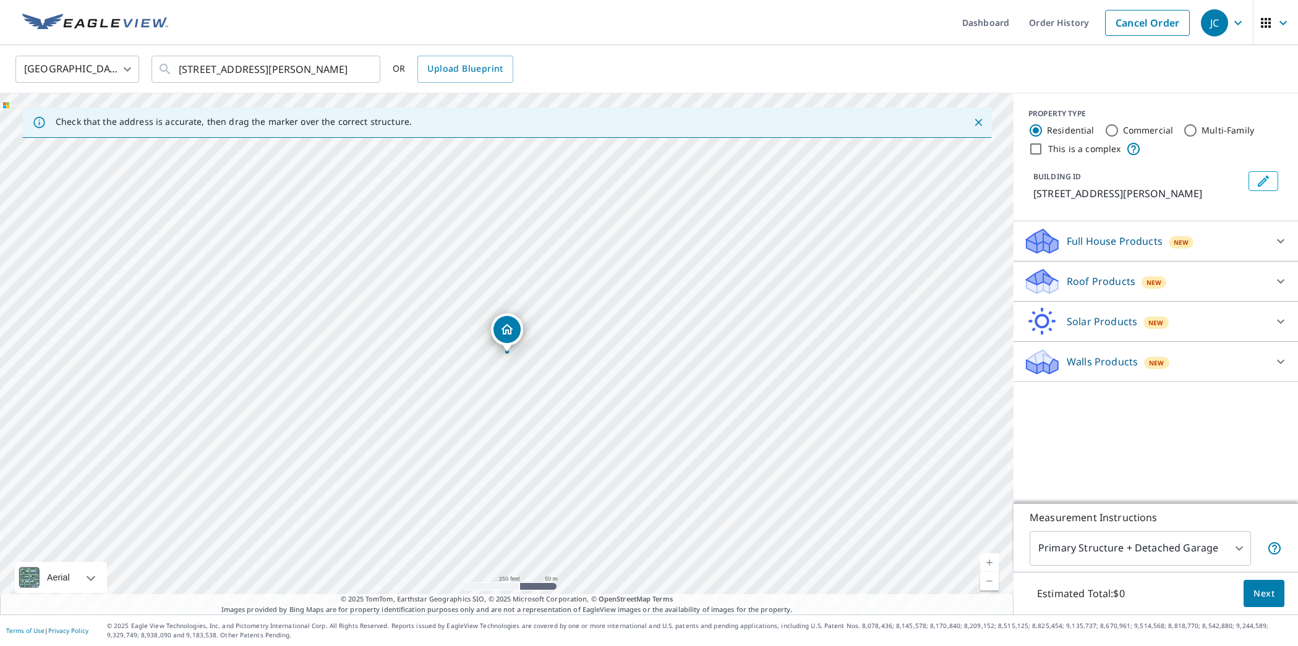
click at [1093, 289] on p "Roof Products" at bounding box center [1101, 281] width 69 height 15
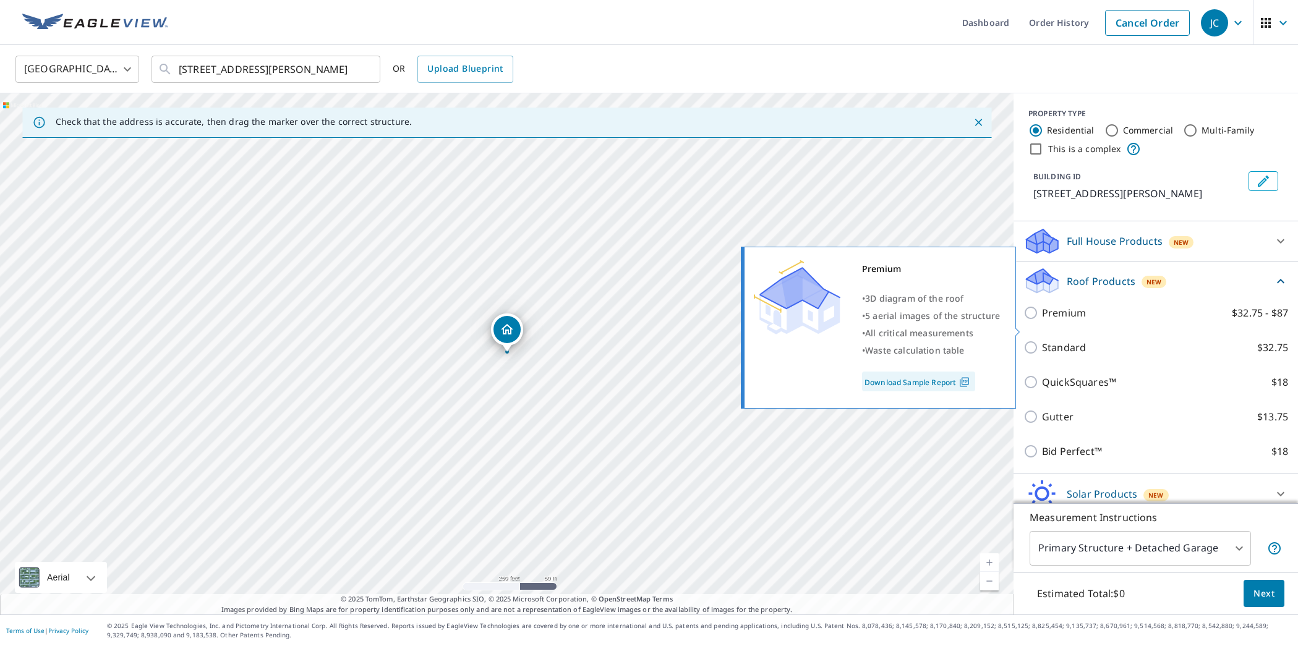
click at [1036, 320] on input "Premium $32.75 - $87" at bounding box center [1033, 313] width 19 height 15
checkbox input "true"
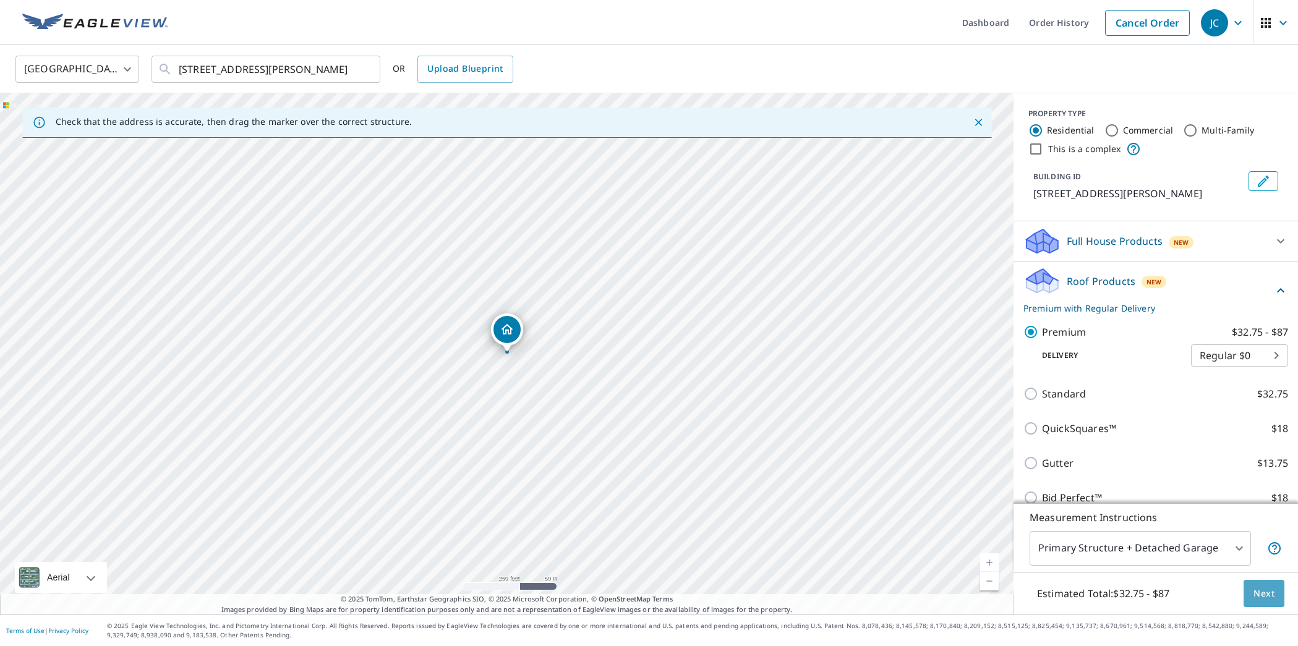
click at [1265, 594] on span "Next" at bounding box center [1264, 593] width 21 height 15
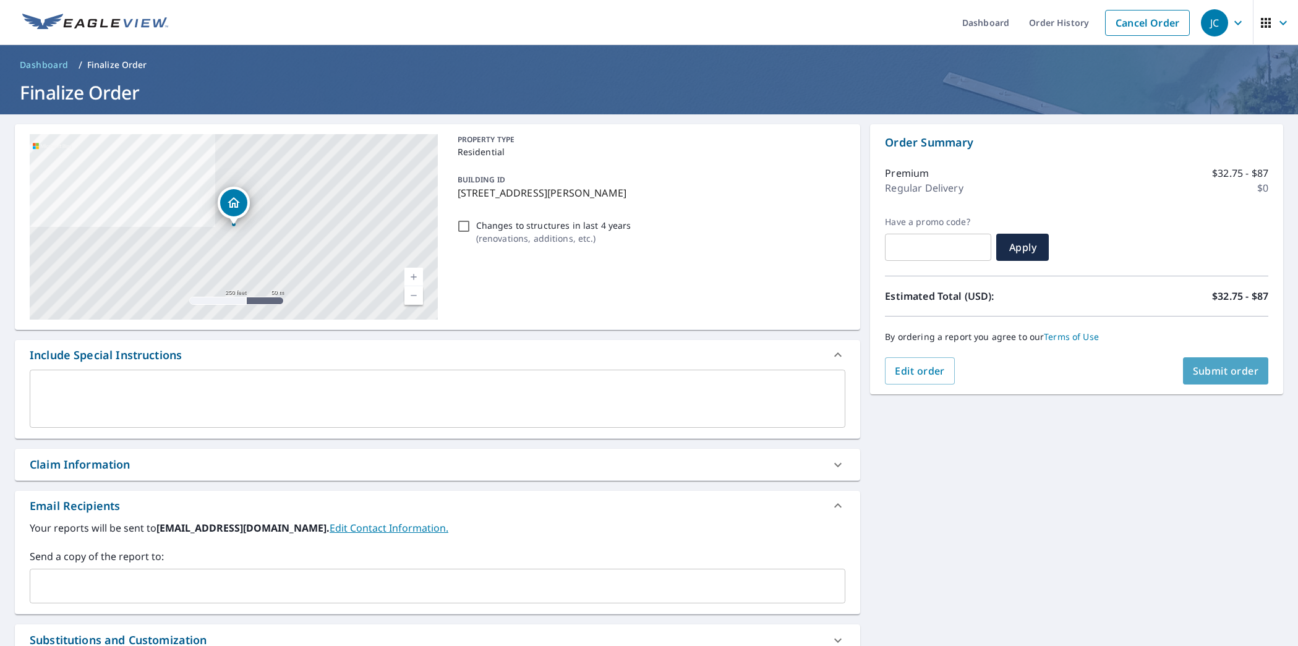
click at [1231, 370] on span "Submit order" at bounding box center [1226, 371] width 66 height 14
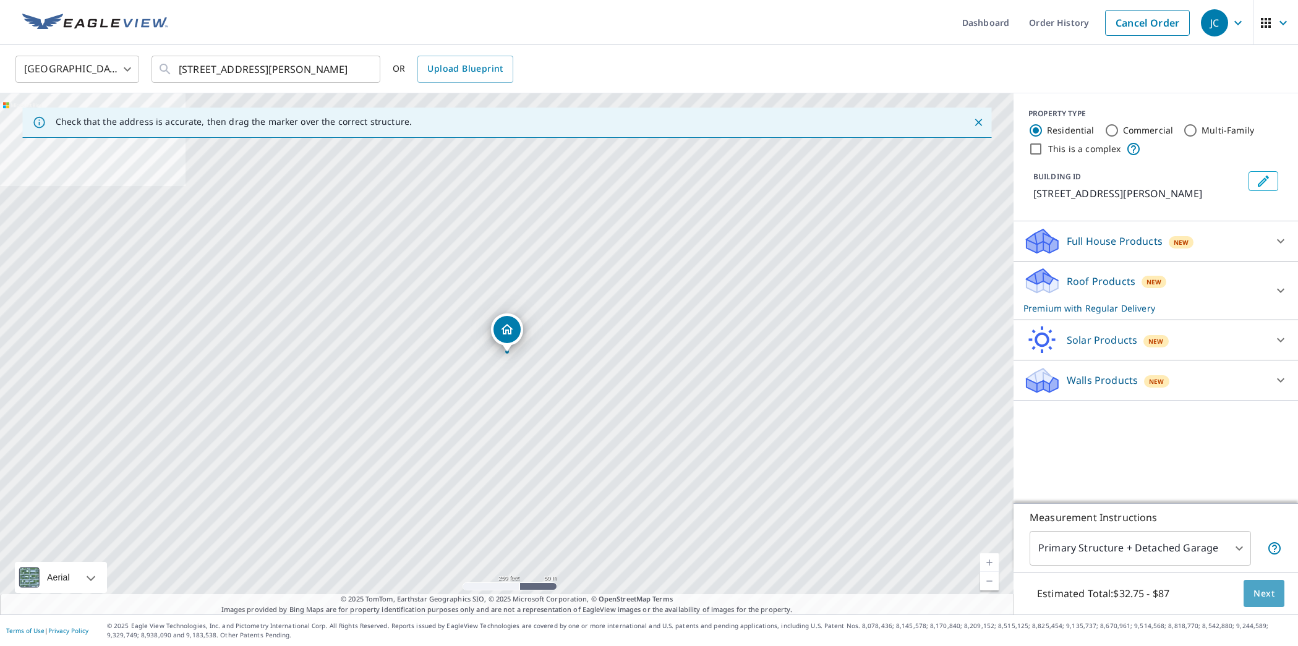
click at [1265, 599] on span "Next" at bounding box center [1264, 593] width 21 height 15
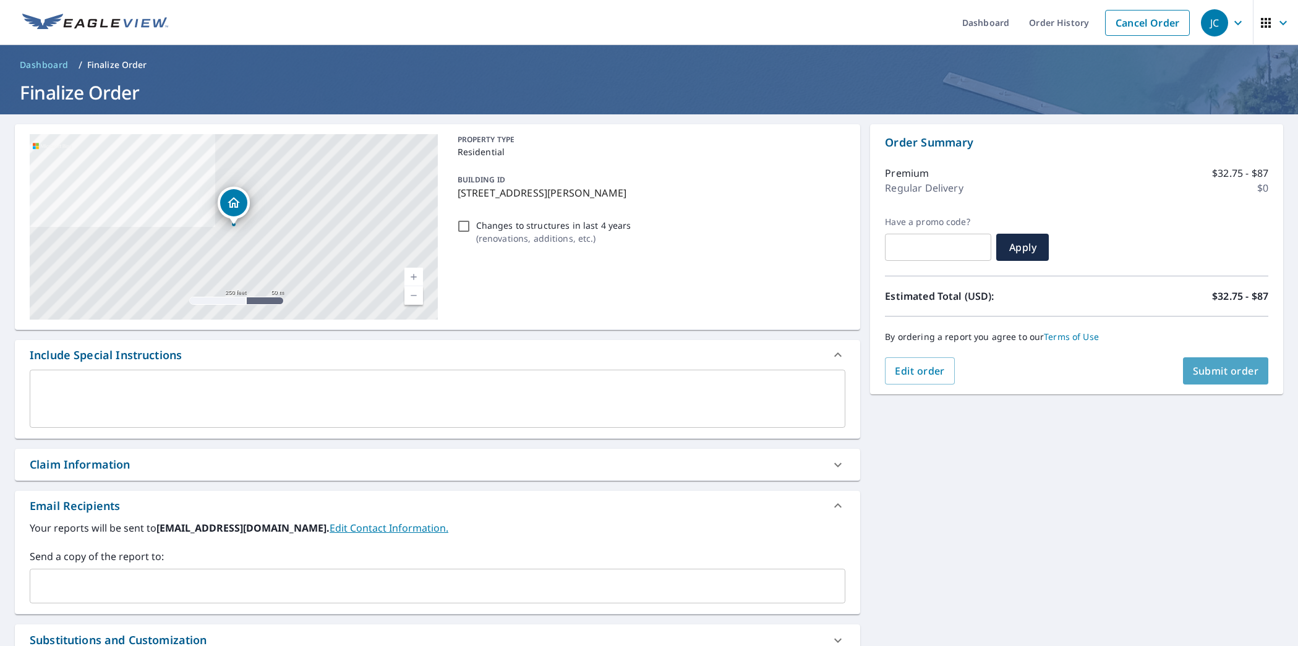
click at [1229, 375] on span "Submit order" at bounding box center [1226, 371] width 66 height 14
